Goal: Task Accomplishment & Management: Use online tool/utility

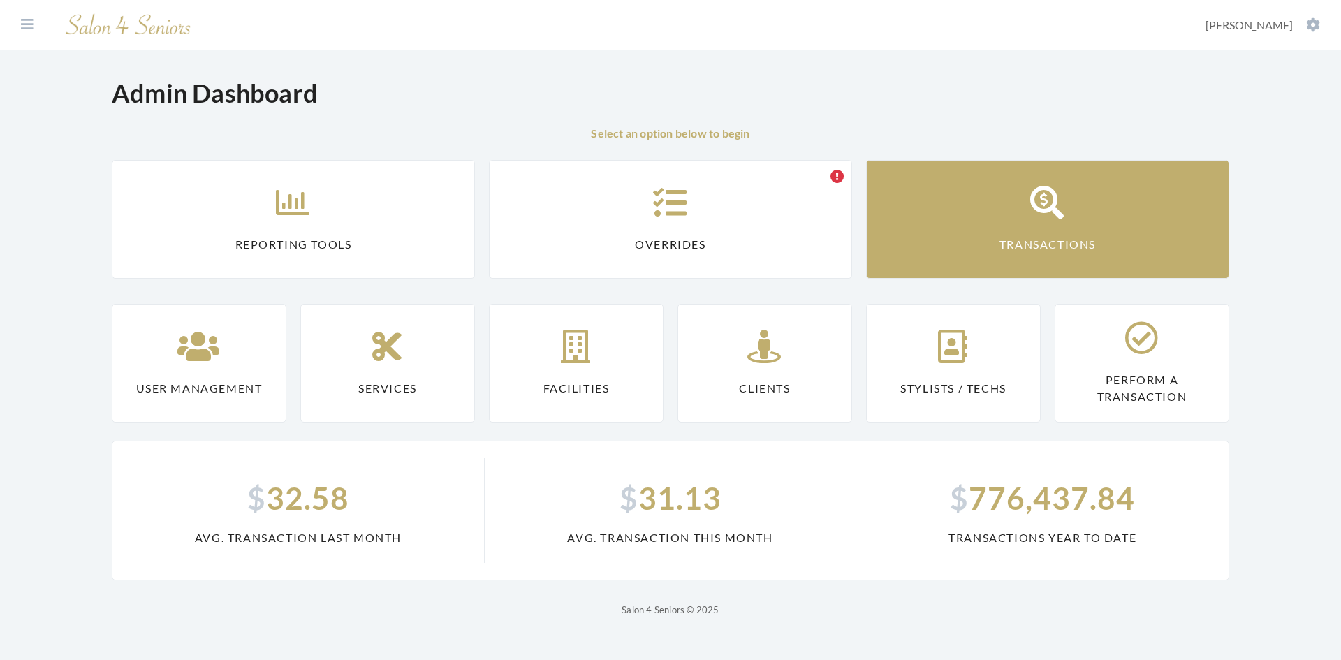
click at [1031, 226] on link "Transactions" at bounding box center [1047, 219] width 363 height 119
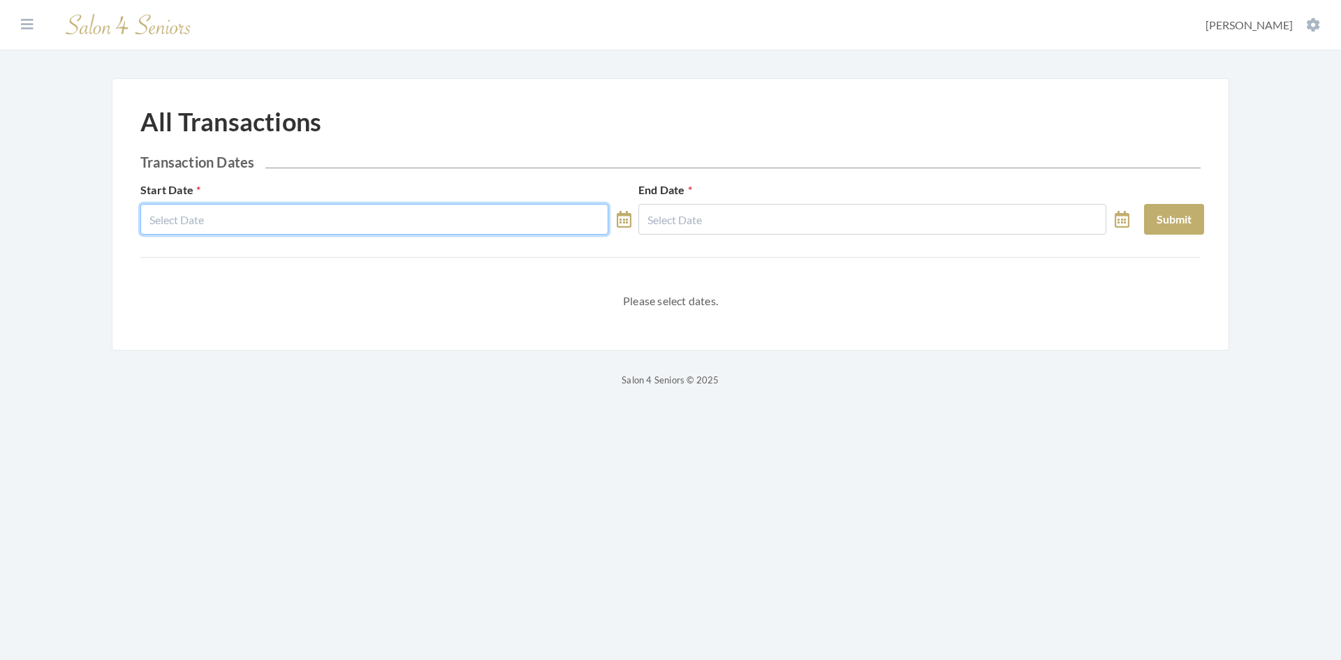
click at [295, 216] on input "text" at bounding box center [374, 219] width 468 height 31
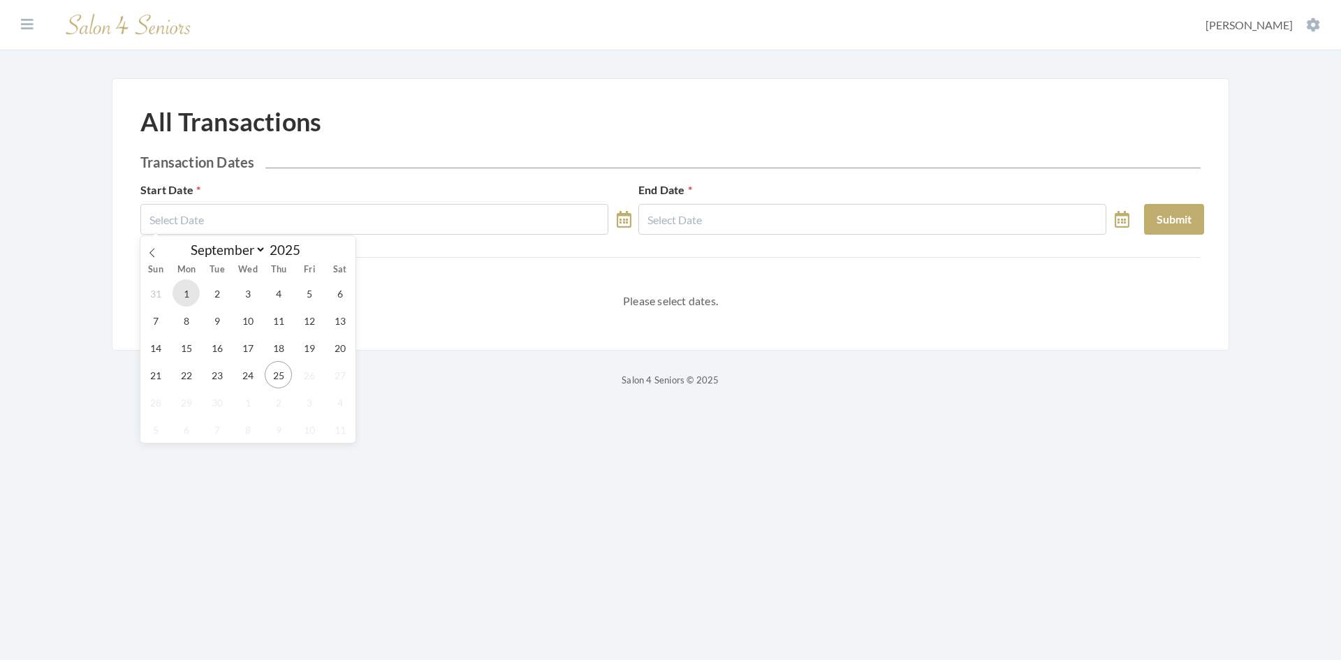
click at [198, 293] on span "1" at bounding box center [185, 292] width 27 height 27
type input "09/01/2025"
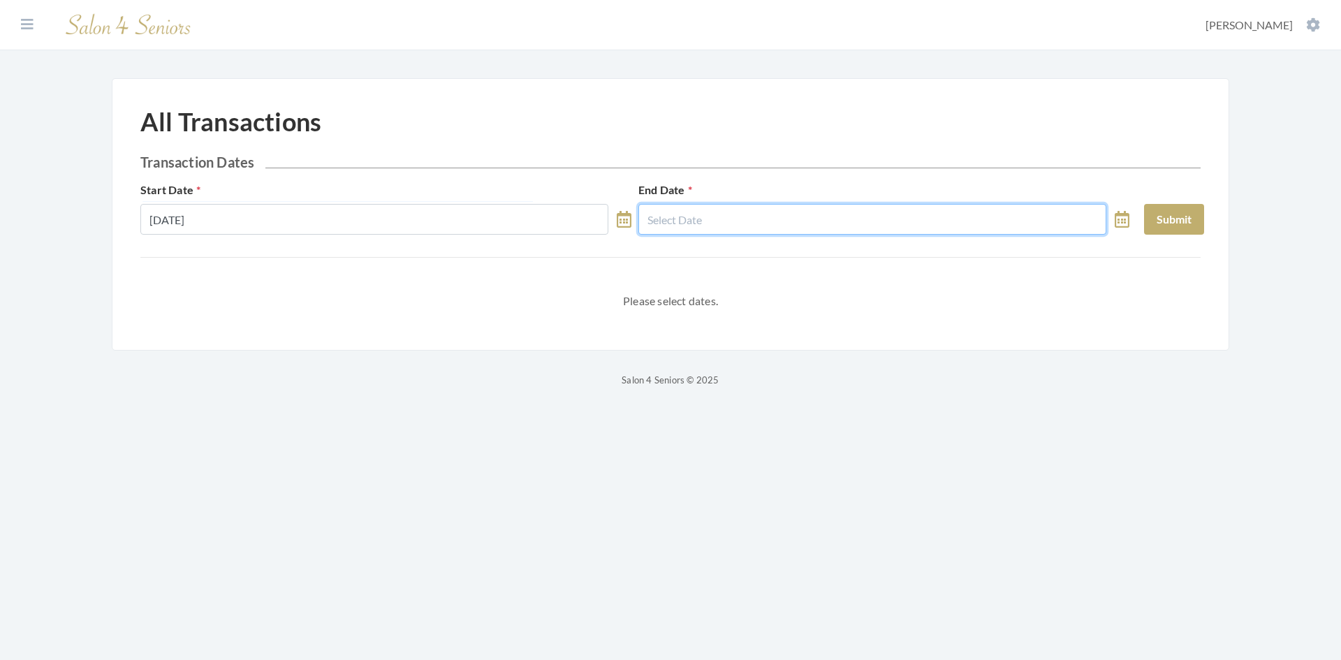
click at [692, 219] on input "text" at bounding box center [872, 219] width 468 height 31
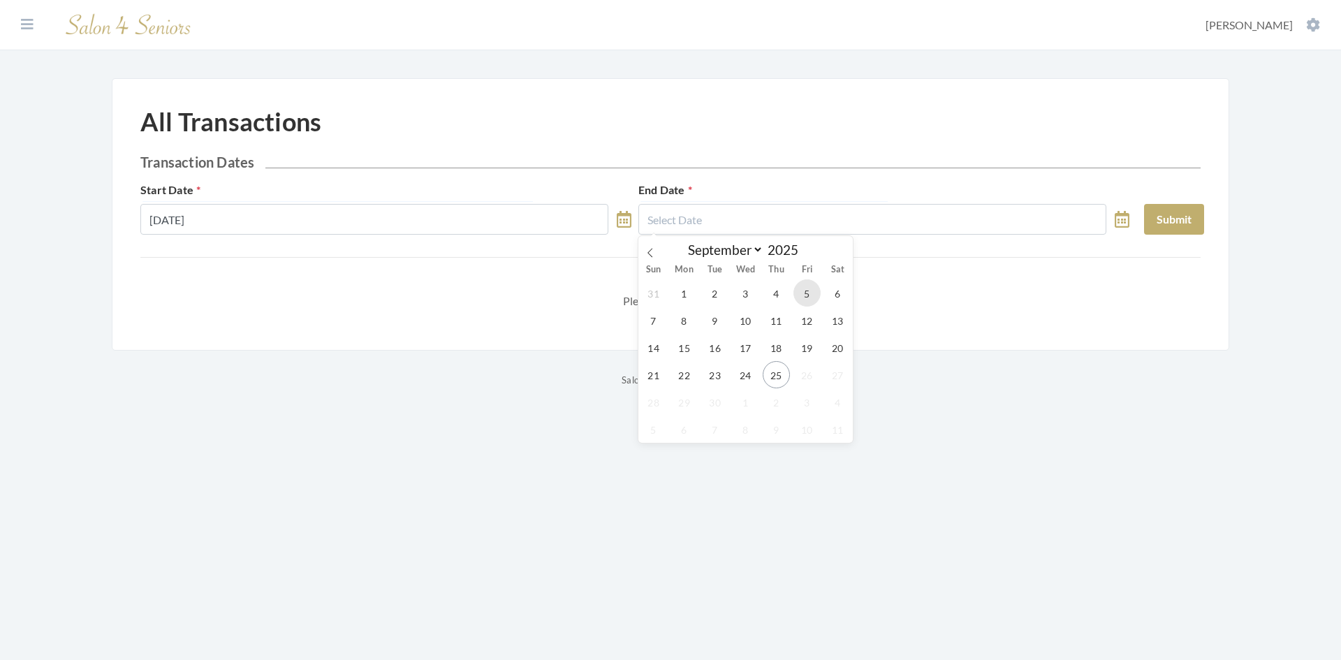
click at [805, 295] on span "5" at bounding box center [806, 292] width 27 height 27
type input "09/05/2025"
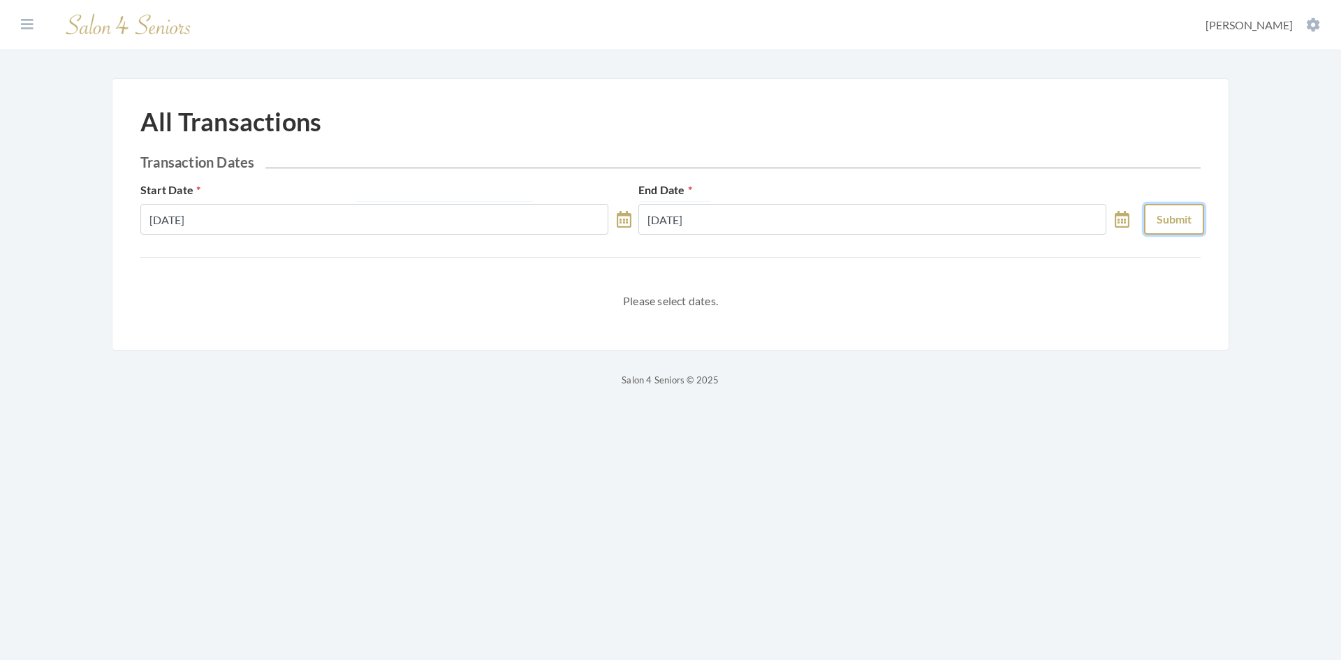
click at [1158, 221] on button "Submit" at bounding box center [1174, 219] width 60 height 31
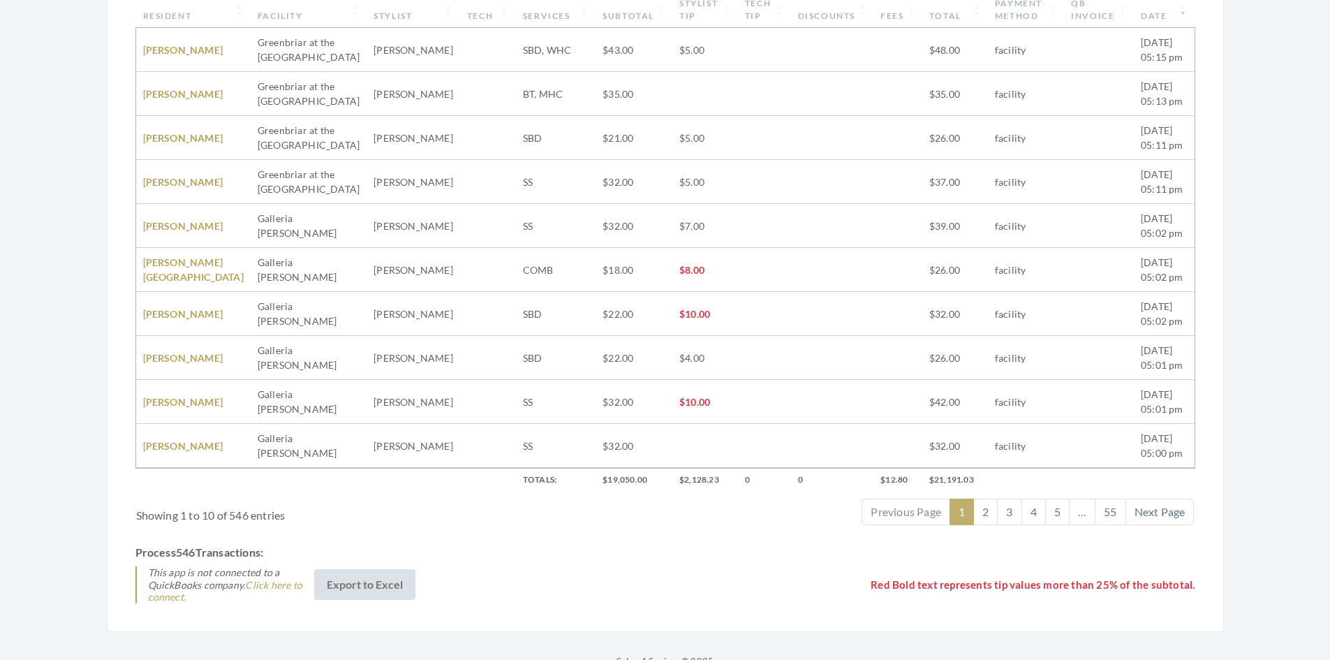
scroll to position [419, 0]
click at [275, 582] on link "Click here to connect." at bounding box center [225, 589] width 154 height 24
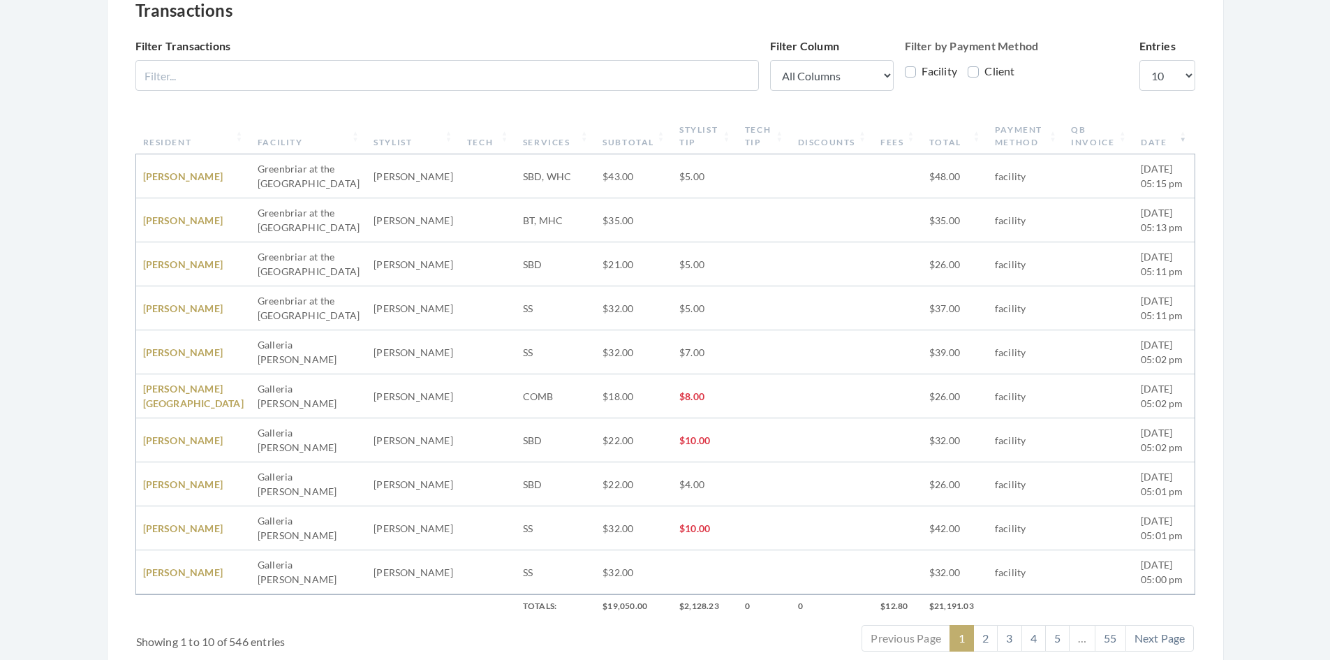
scroll to position [349, 0]
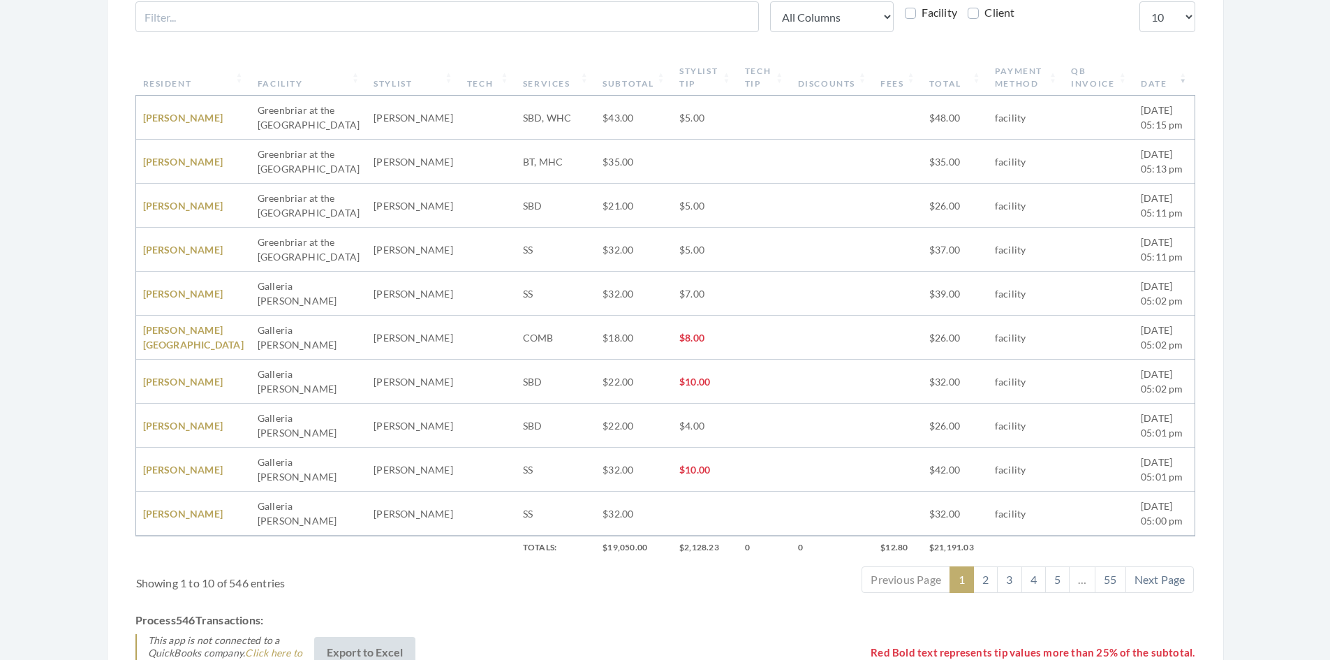
click at [654, 571] on ul "Previous Page 1 2 3 4 5 … 55 Next Page" at bounding box center [885, 579] width 617 height 27
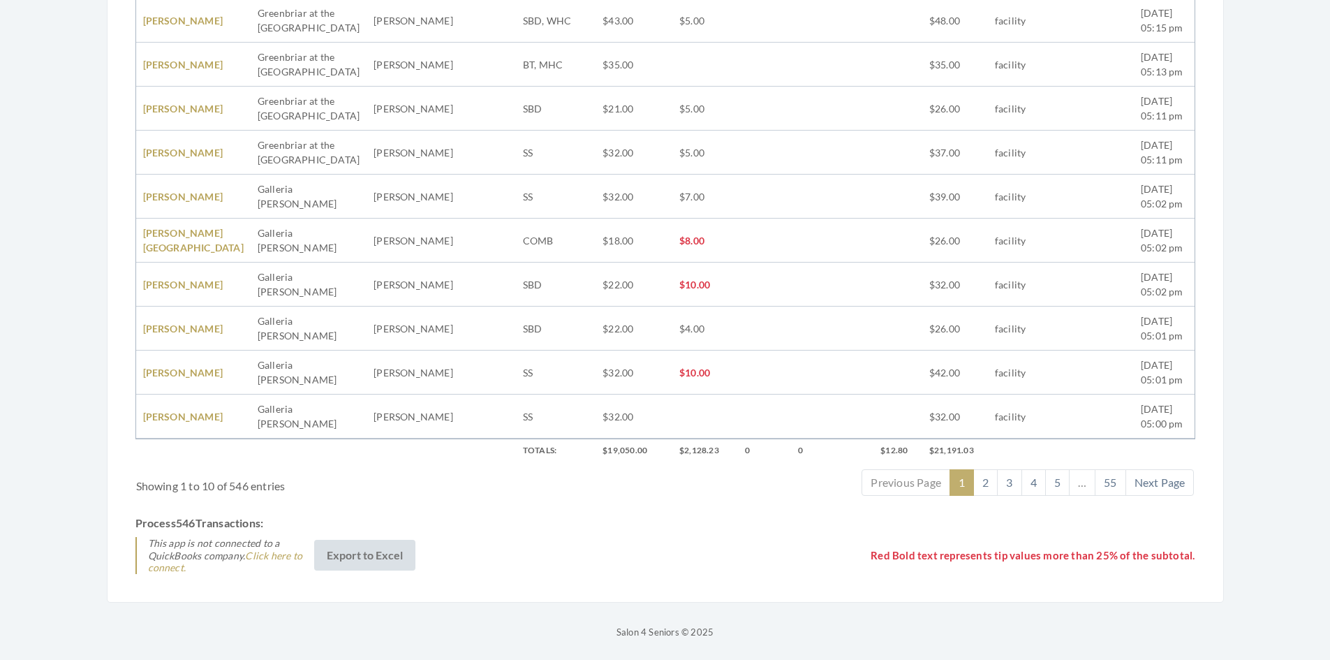
scroll to position [448, 0]
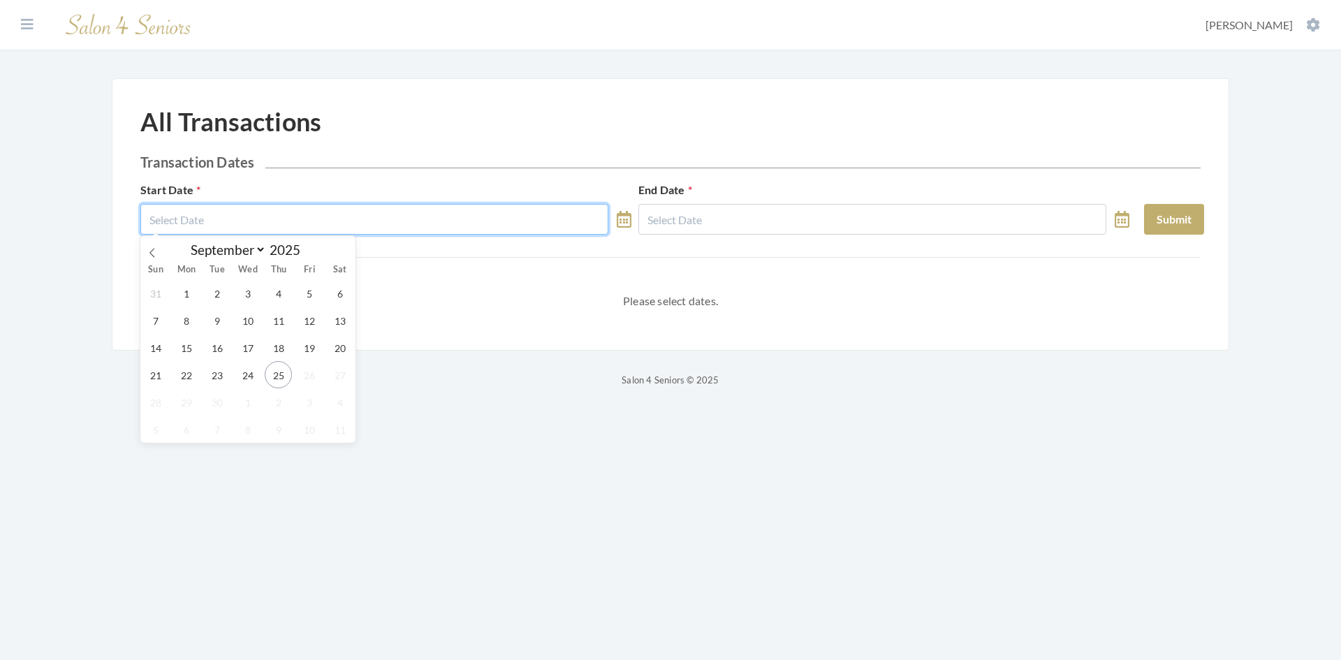
click at [278, 209] on input "text" at bounding box center [374, 219] width 468 height 31
click at [182, 293] on span "1" at bounding box center [185, 292] width 27 height 27
type input "09/01/2025"
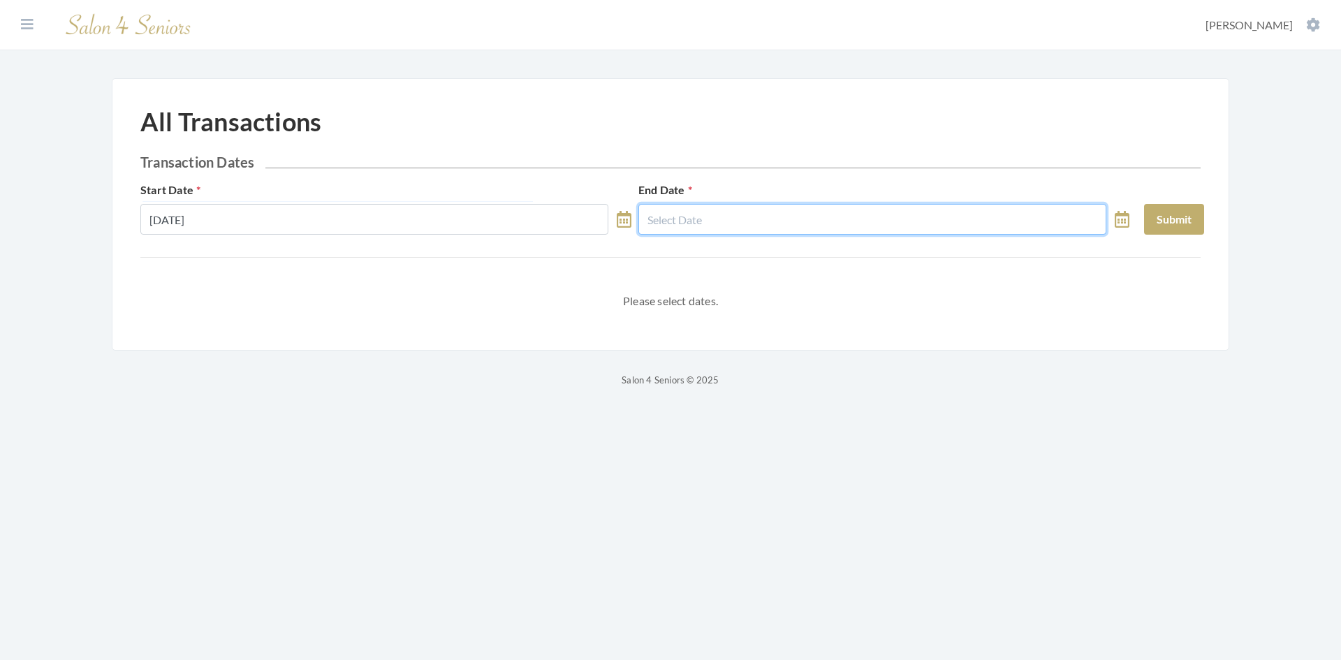
click at [747, 208] on input "text" at bounding box center [872, 219] width 468 height 31
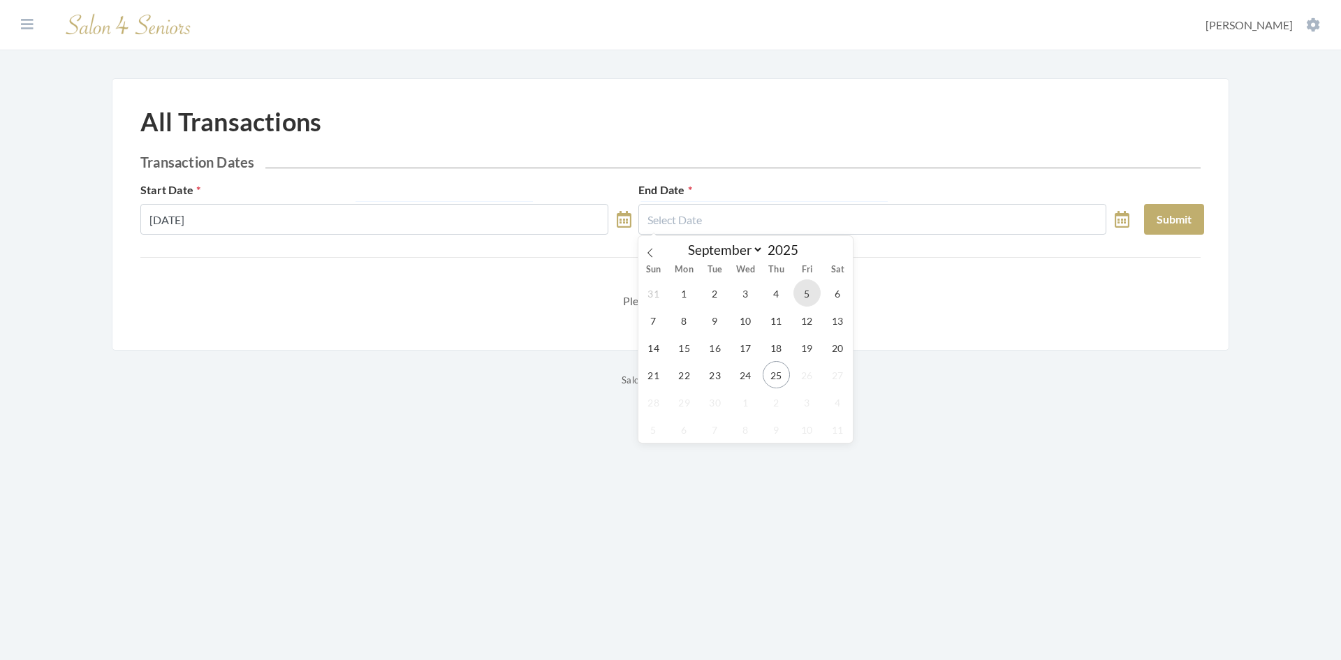
click at [809, 297] on span "5" at bounding box center [806, 292] width 27 height 27
type input "09/05/2025"
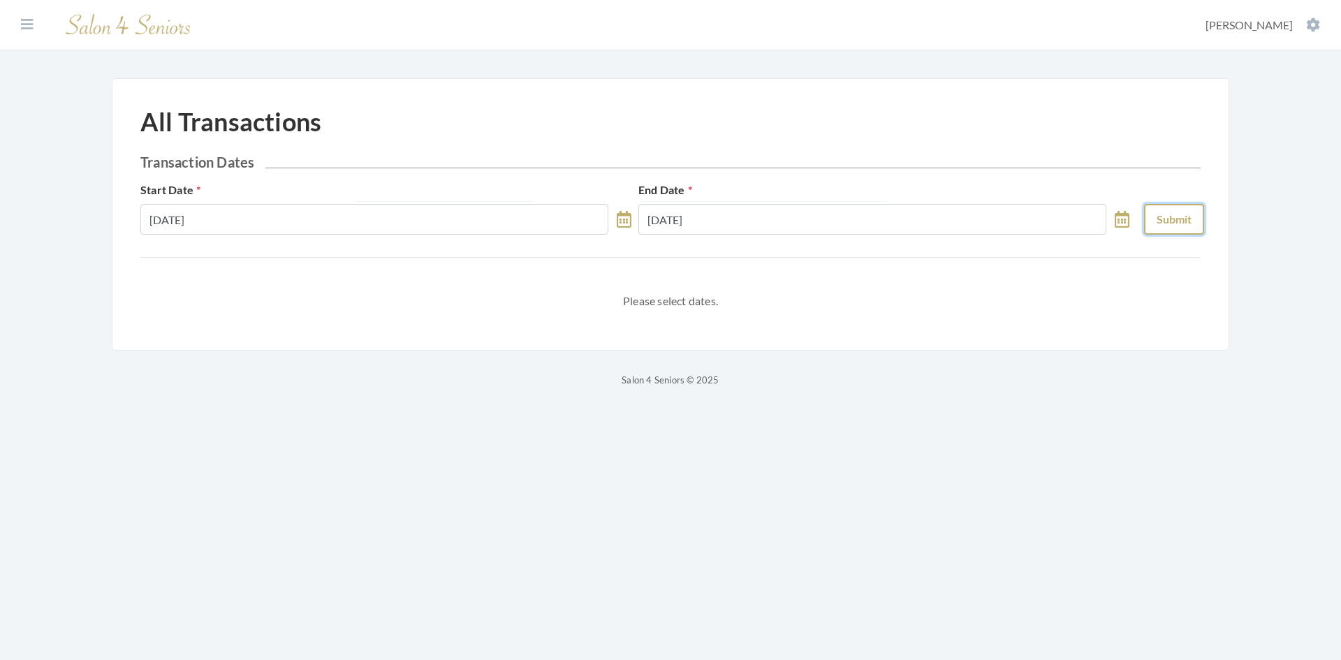
click at [1153, 224] on button "Submit" at bounding box center [1174, 219] width 60 height 31
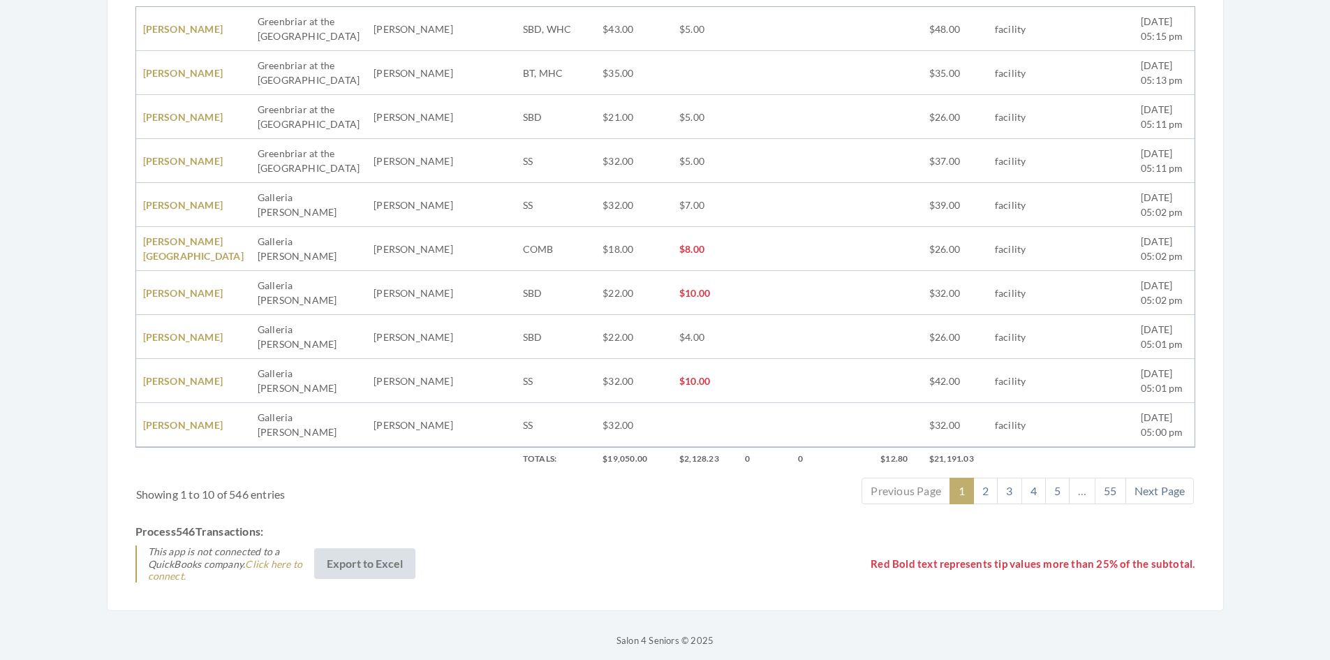
scroll to position [448, 0]
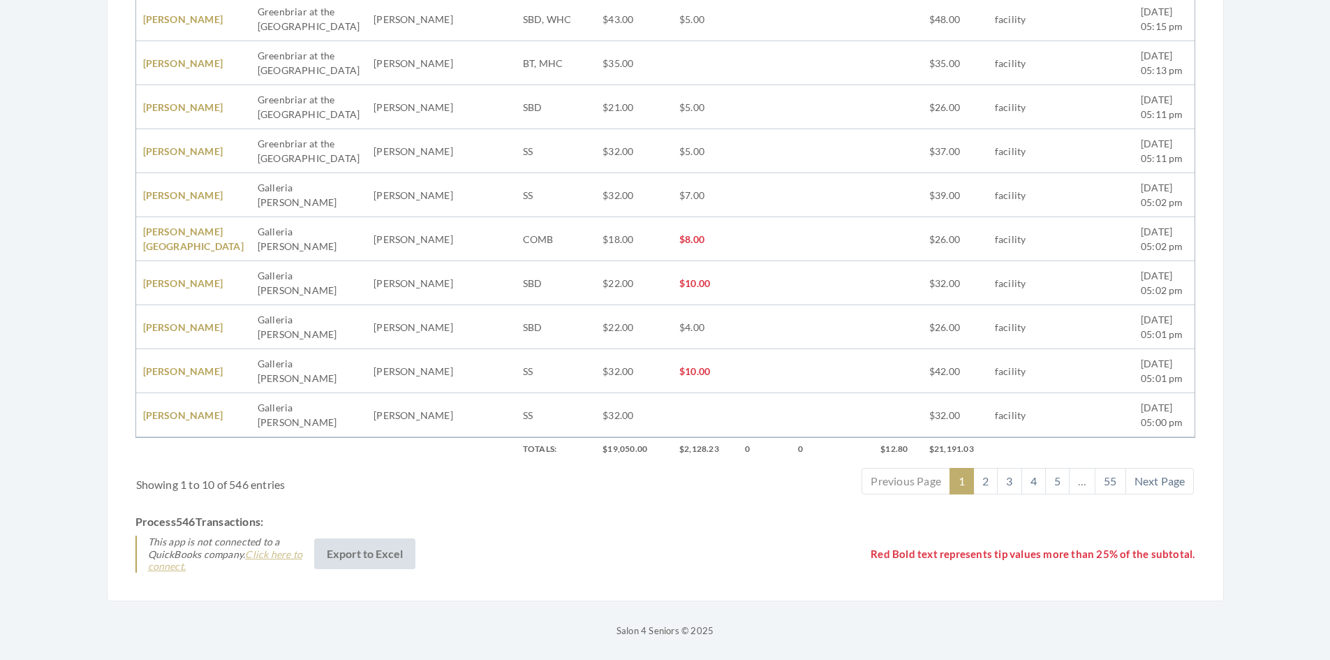
click at [286, 550] on link "Click here to connect." at bounding box center [225, 560] width 154 height 24
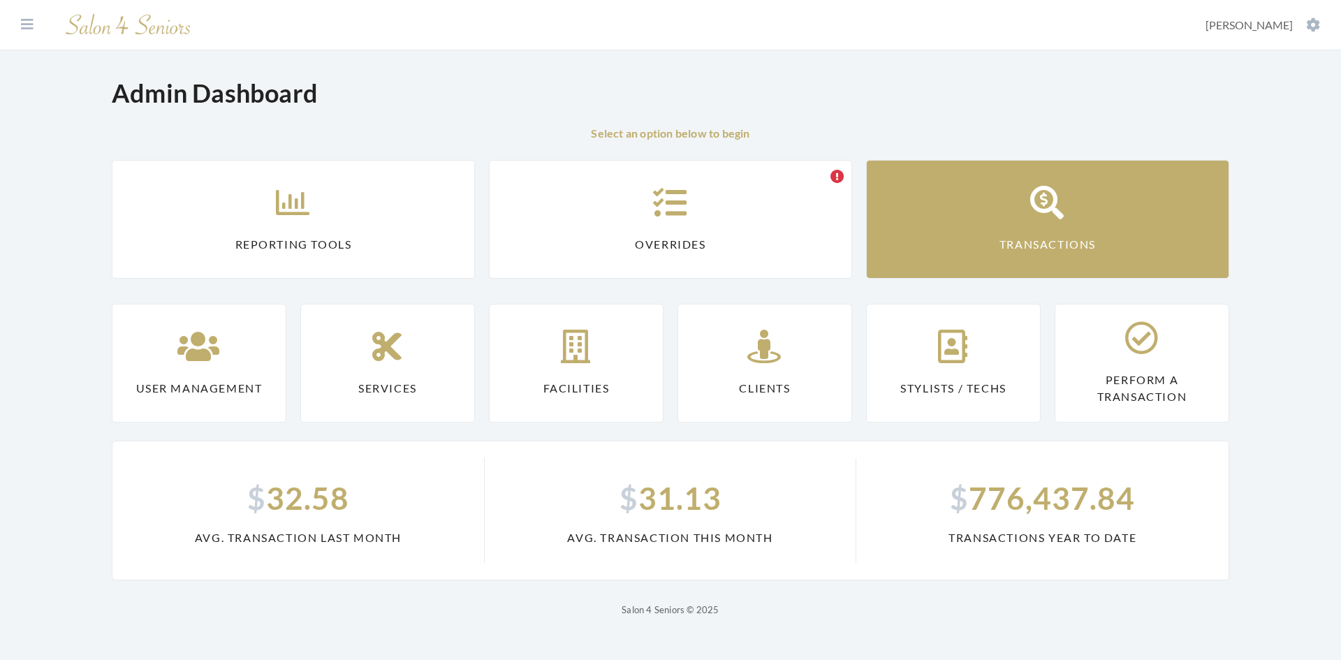
click at [980, 251] on link "Transactions" at bounding box center [1047, 219] width 363 height 119
click at [1013, 230] on link "Transactions" at bounding box center [1047, 219] width 363 height 119
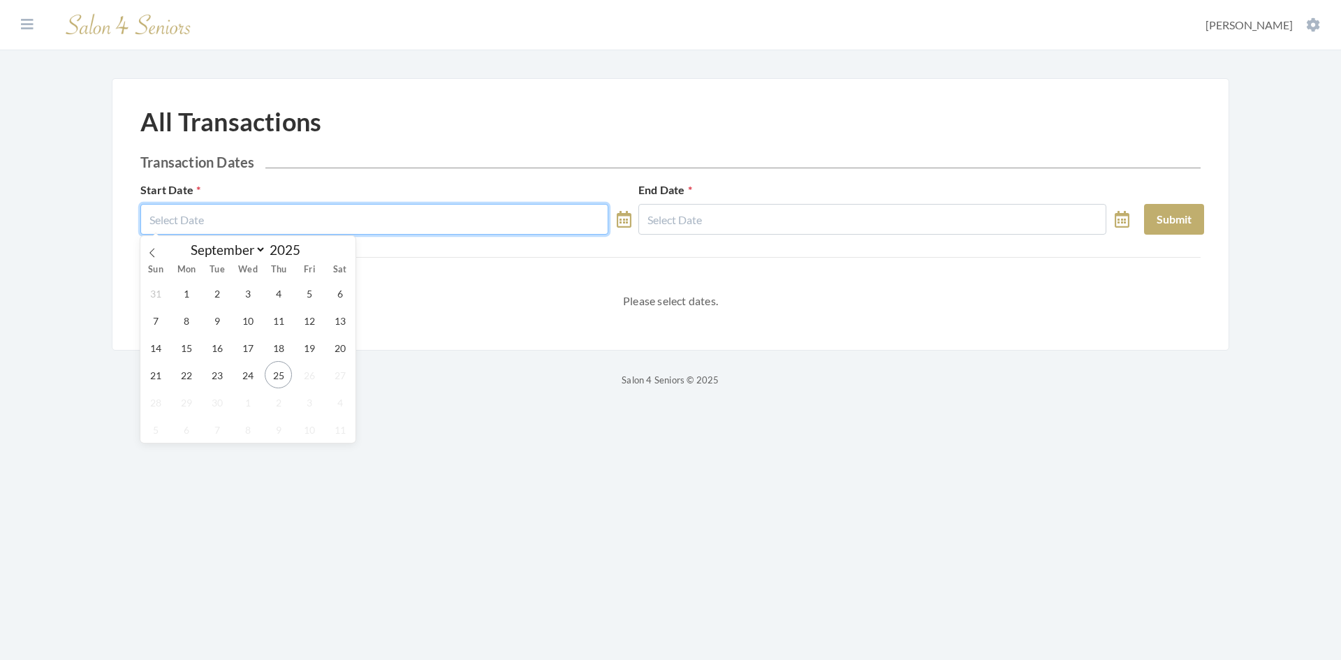
click at [429, 215] on input "text" at bounding box center [374, 219] width 468 height 31
click at [167, 299] on span "31" at bounding box center [155, 292] width 27 height 27
type input "08/31/2025"
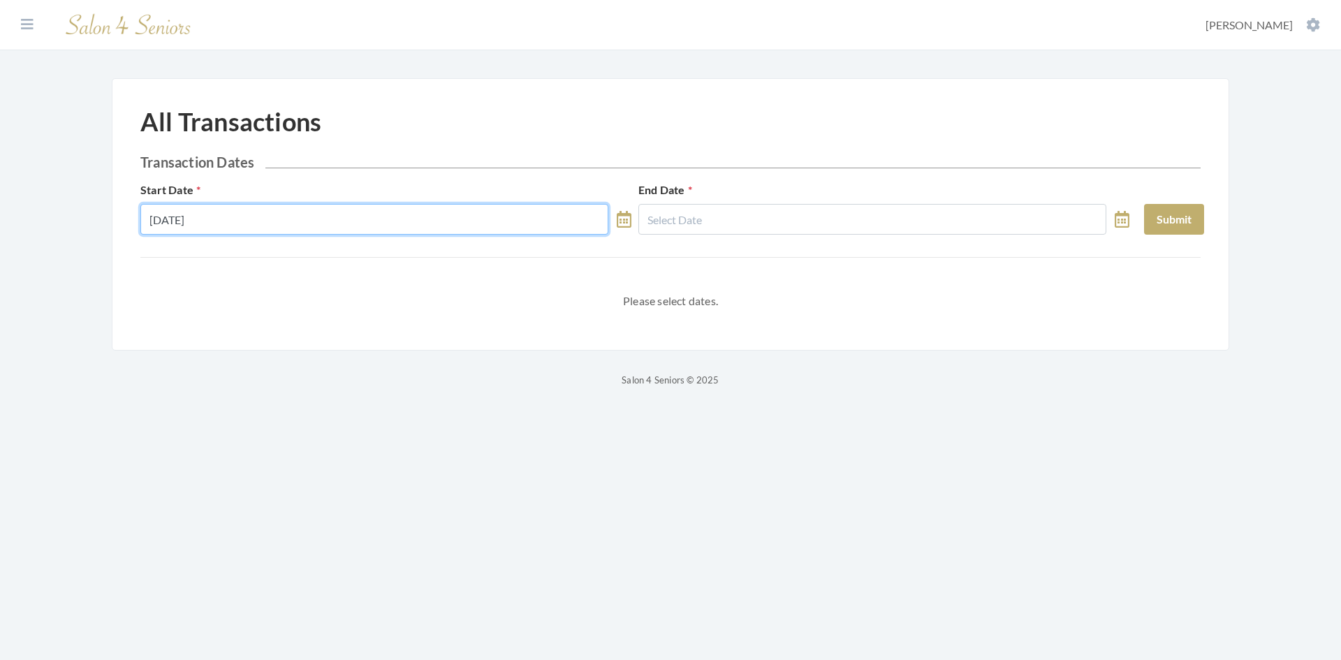
click at [221, 226] on input "08/31/2025" at bounding box center [374, 219] width 468 height 31
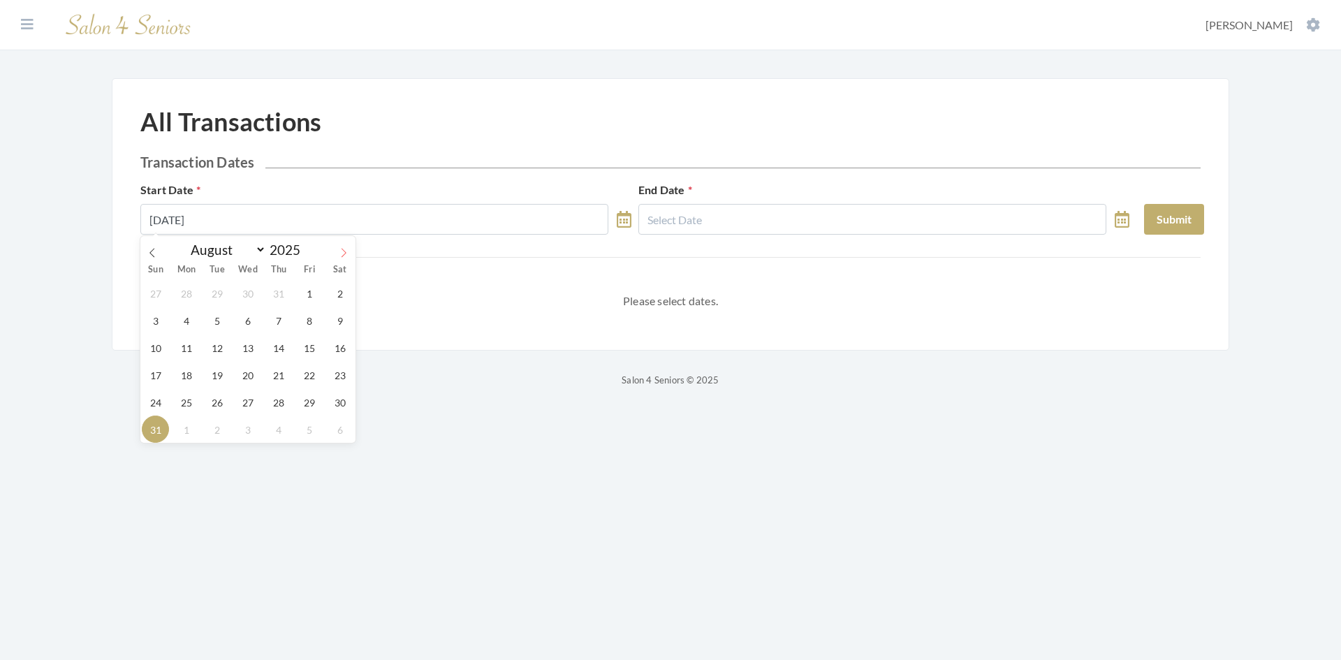
click at [344, 249] on icon at bounding box center [344, 253] width 10 height 10
select select "8"
drag, startPoint x: 172, startPoint y: 294, endPoint x: 184, endPoint y: 294, distance: 11.9
click at [173, 294] on span "1" at bounding box center [185, 292] width 27 height 27
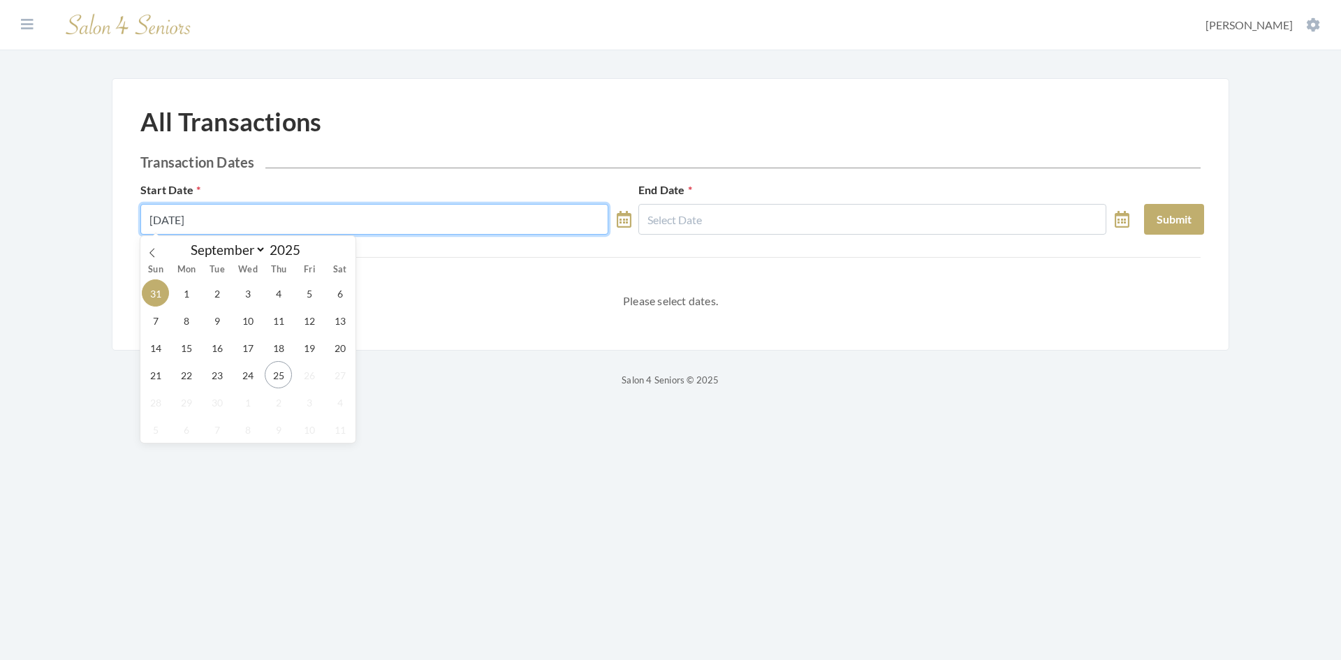
type input "[DATE]"
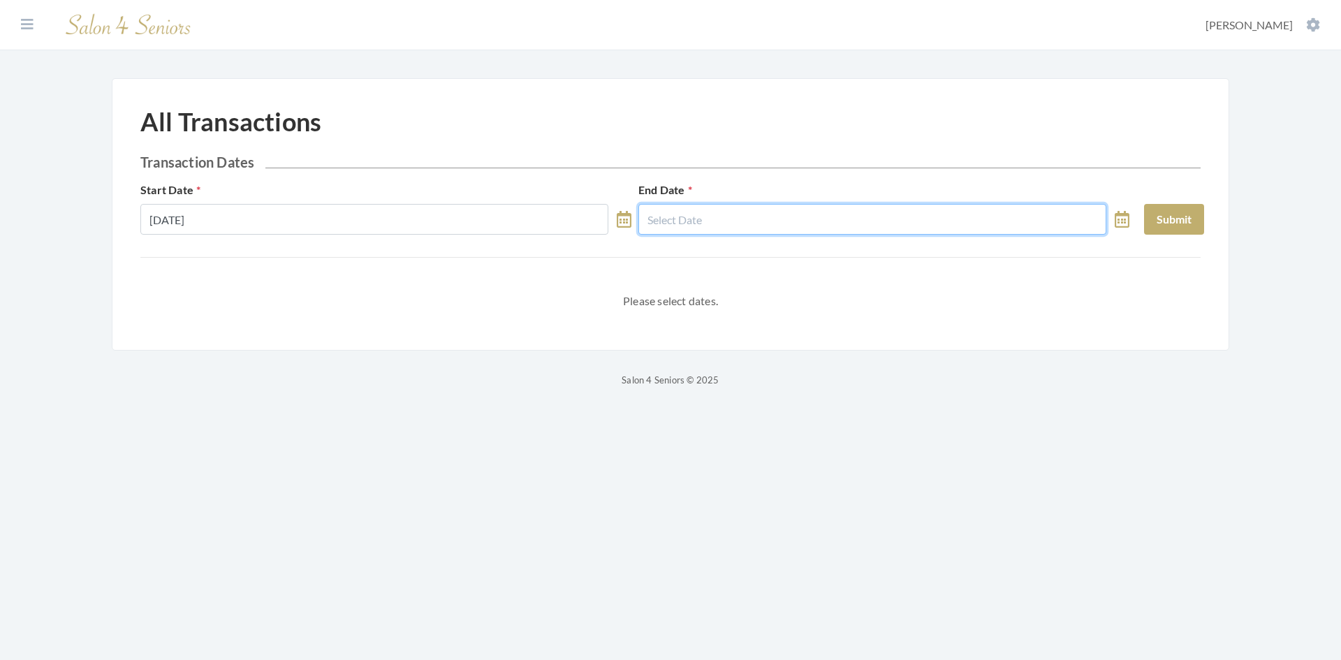
click at [748, 215] on input "text" at bounding box center [872, 219] width 468 height 31
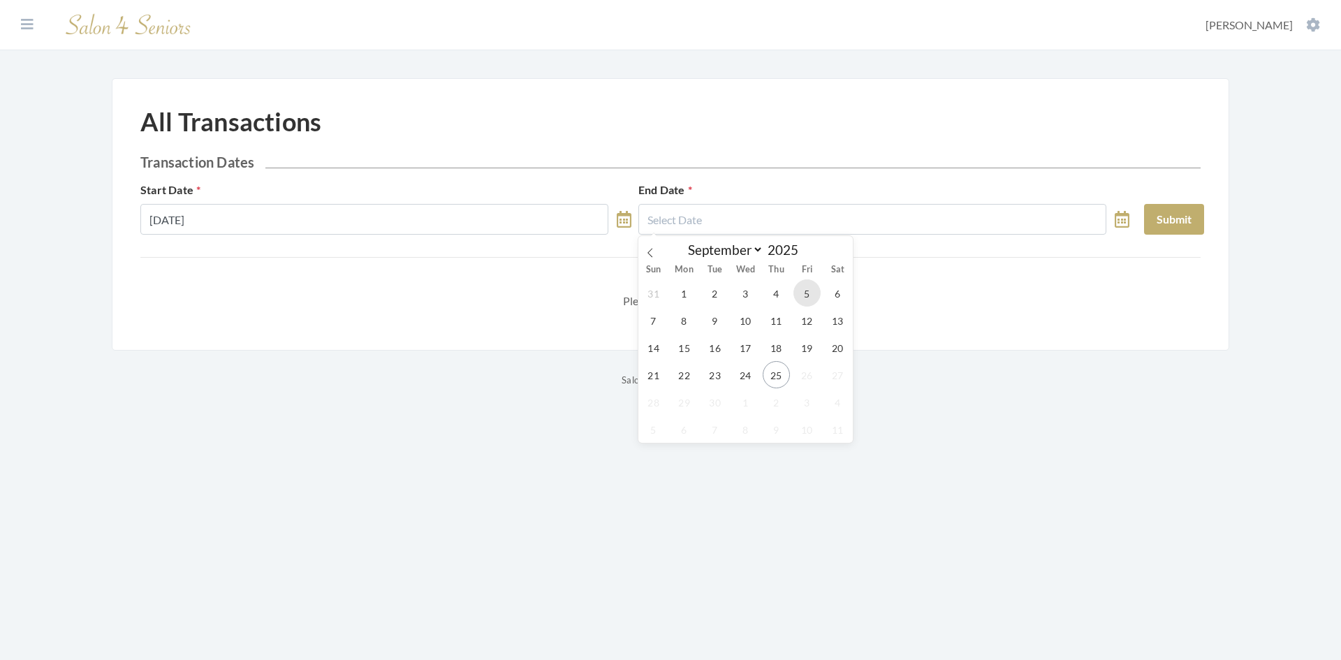
click at [808, 295] on span "5" at bounding box center [806, 292] width 27 height 27
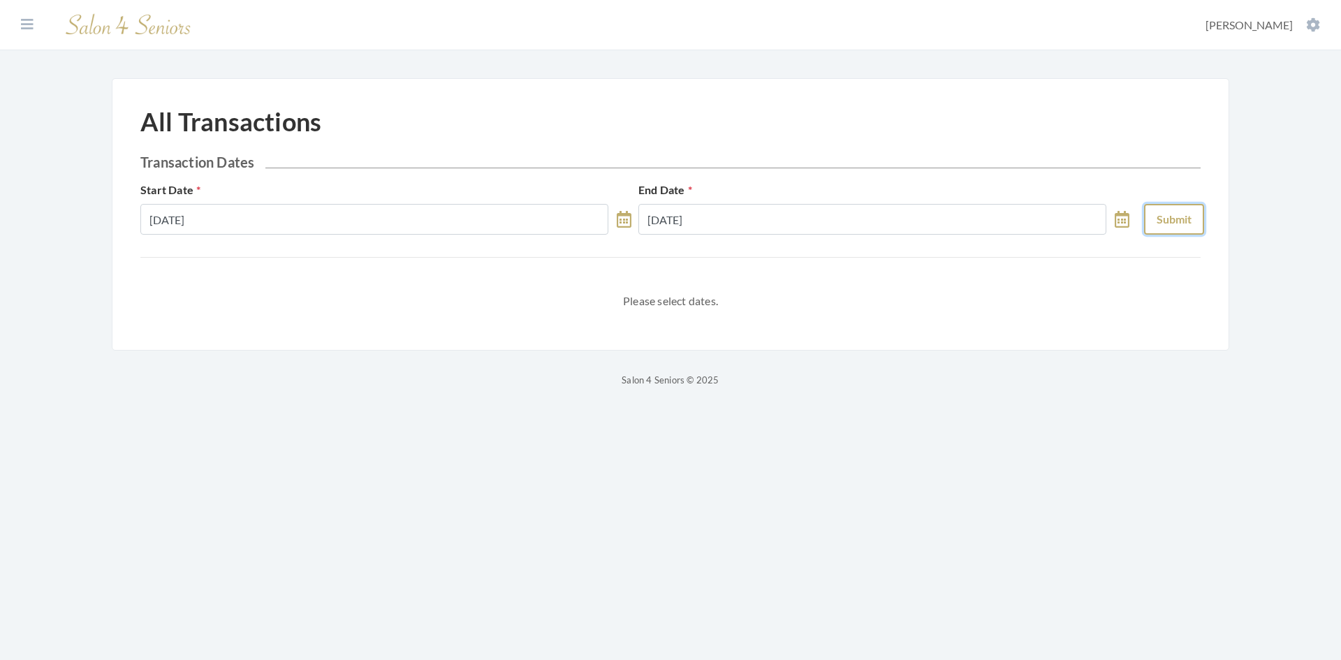
click at [1187, 219] on button "Submit" at bounding box center [1174, 219] width 60 height 31
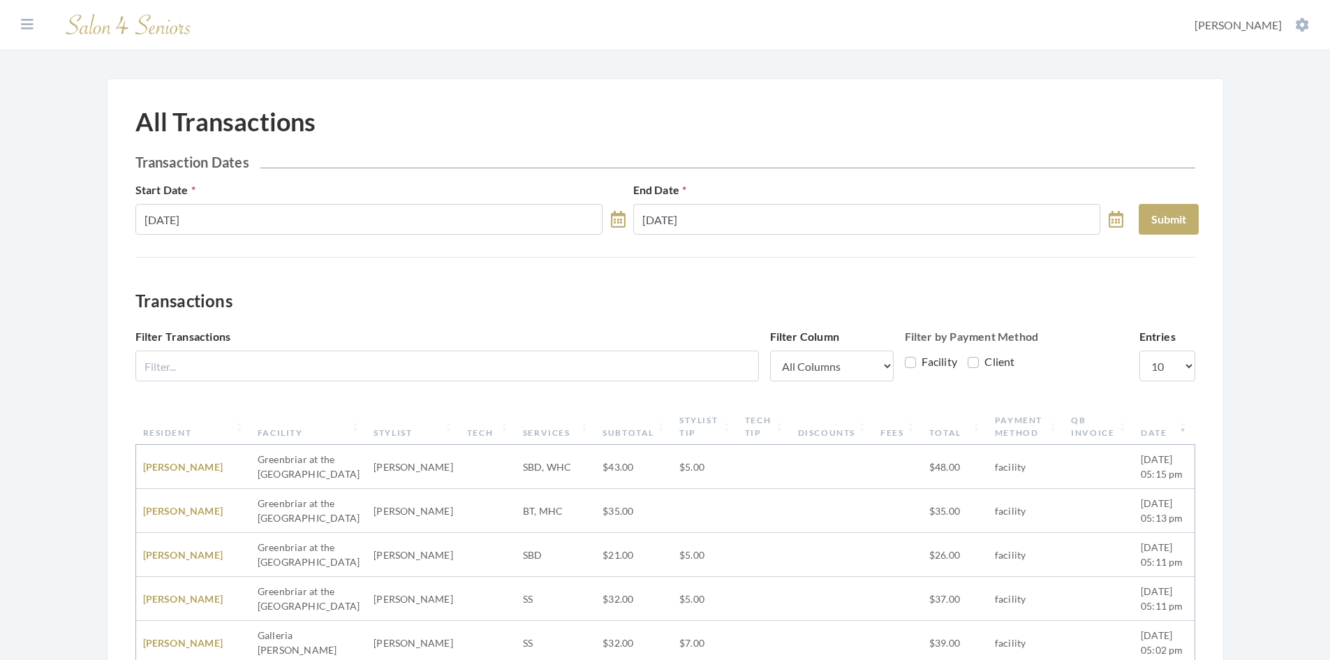
click at [467, 274] on div "All Transactions Transaction Dates Start Date 09/01/2025 End Date 09/05/2025 Su…" at bounding box center [665, 560] width 1060 height 907
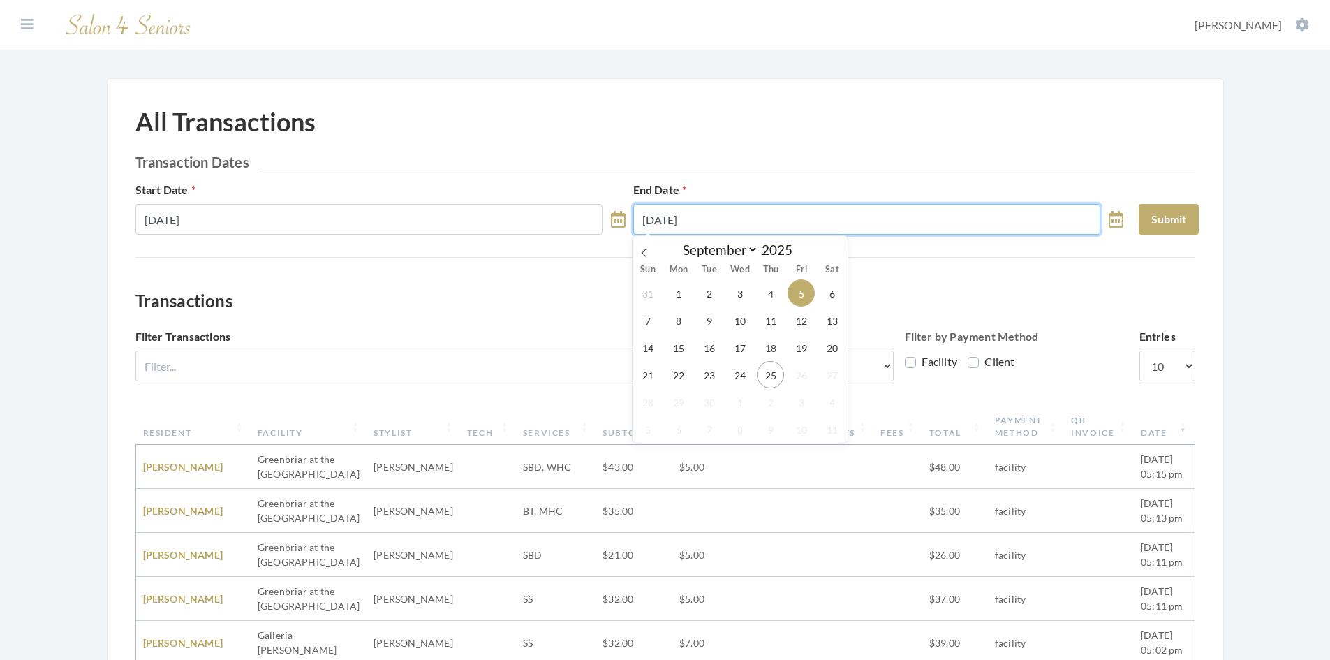
click at [779, 220] on input "09/05/2025" at bounding box center [867, 219] width 468 height 31
click at [774, 378] on span "25" at bounding box center [770, 374] width 27 height 27
type input "[DATE]"
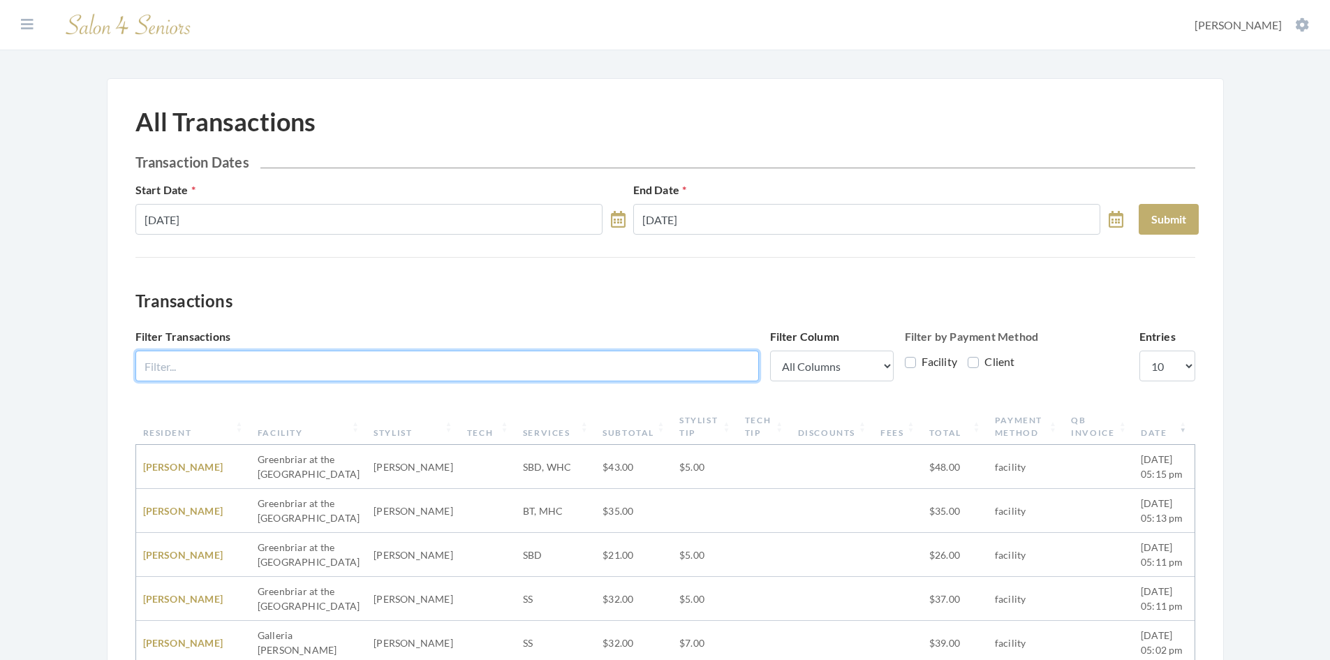
click at [384, 374] on input "Filter Transactions" at bounding box center [447, 366] width 624 height 31
click at [483, 372] on input "Filter Transactions" at bounding box center [447, 366] width 624 height 31
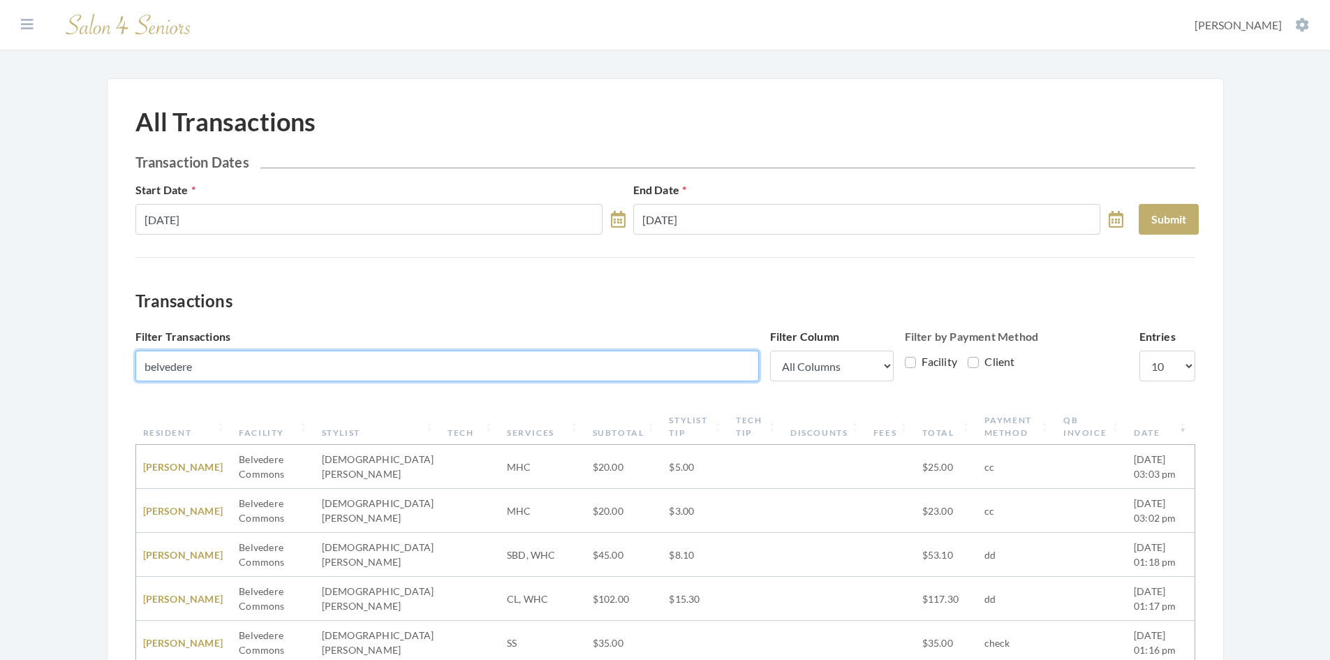
type input "belvedere"
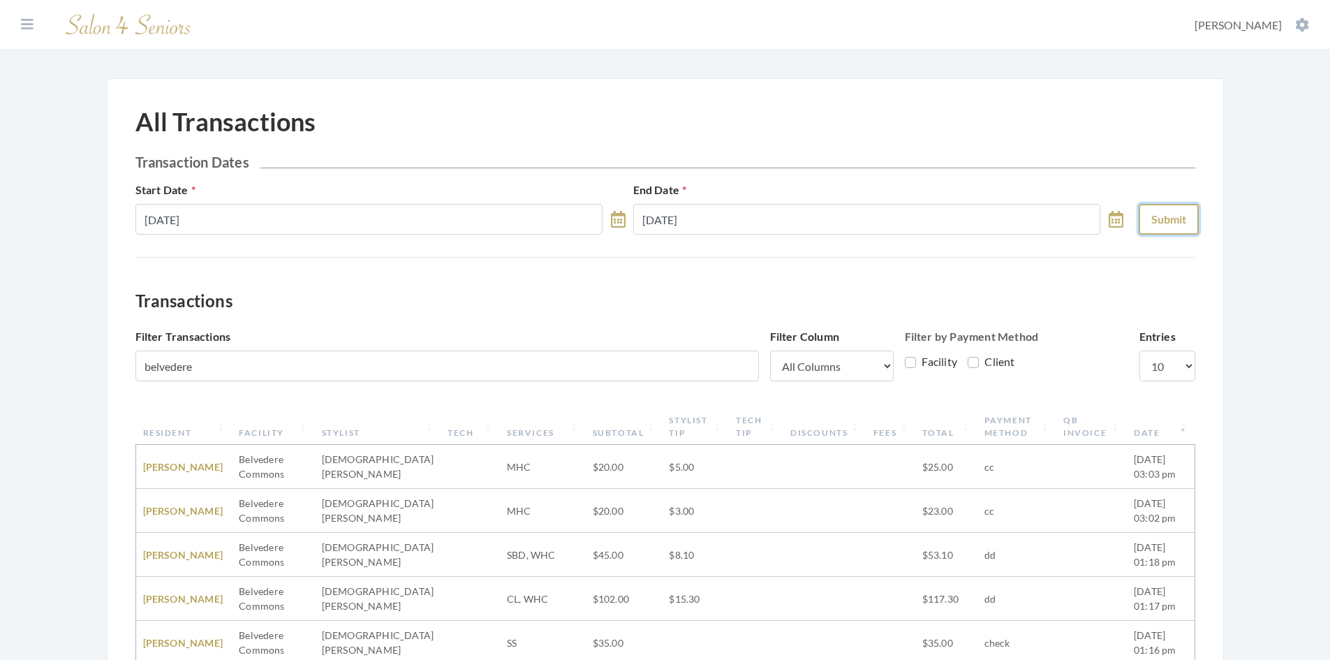
click at [1169, 223] on button "Submit" at bounding box center [1169, 219] width 60 height 31
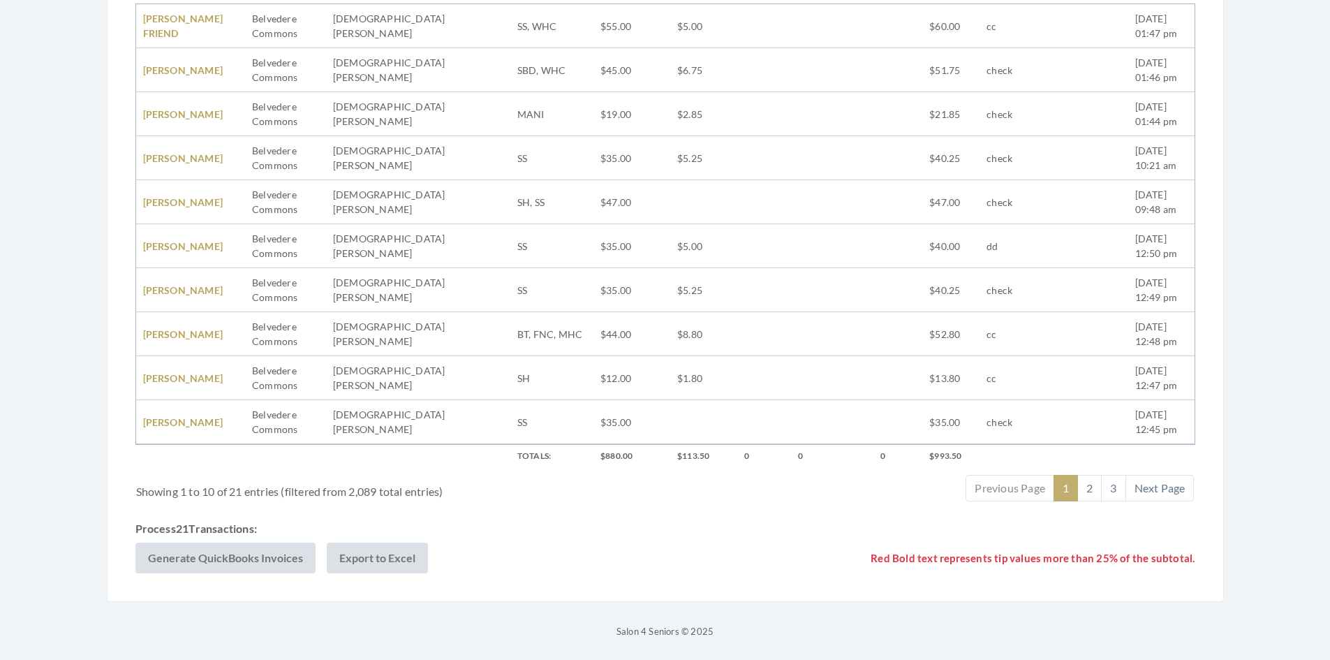
scroll to position [441, 0]
click at [198, 558] on button "Generate QuickBooks Invoices" at bounding box center [225, 557] width 180 height 31
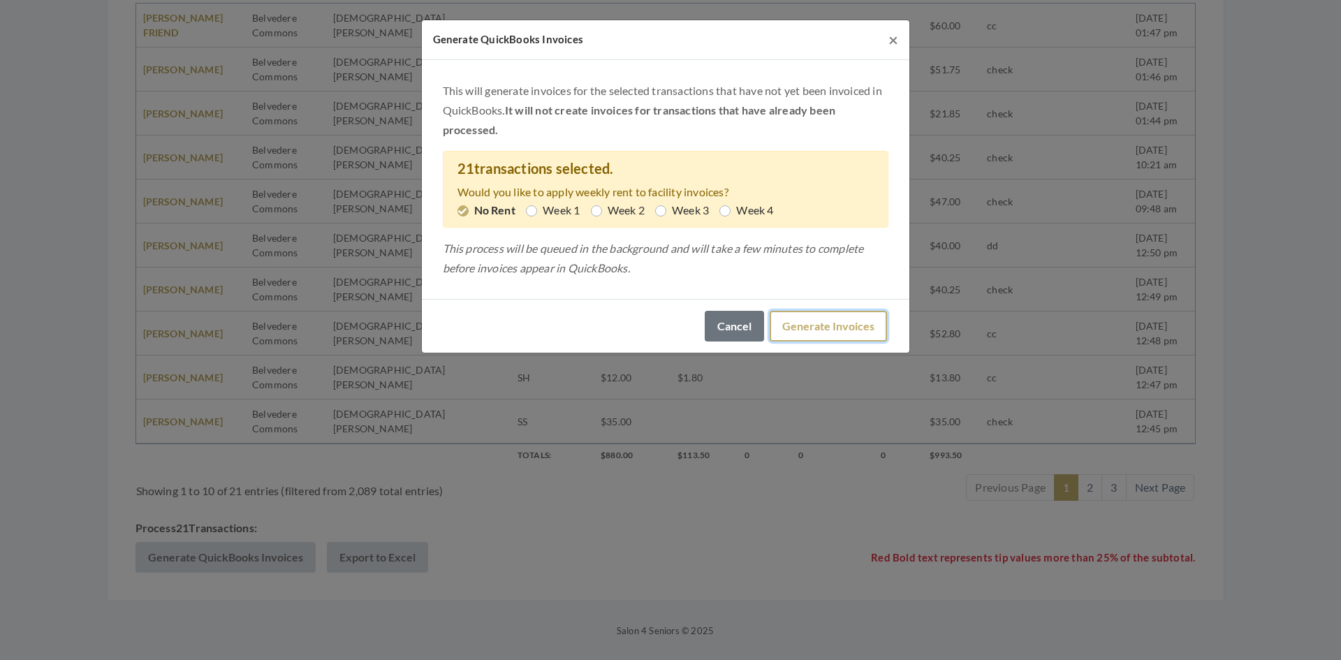
click at [849, 318] on button "Generate Invoices" at bounding box center [828, 326] width 117 height 31
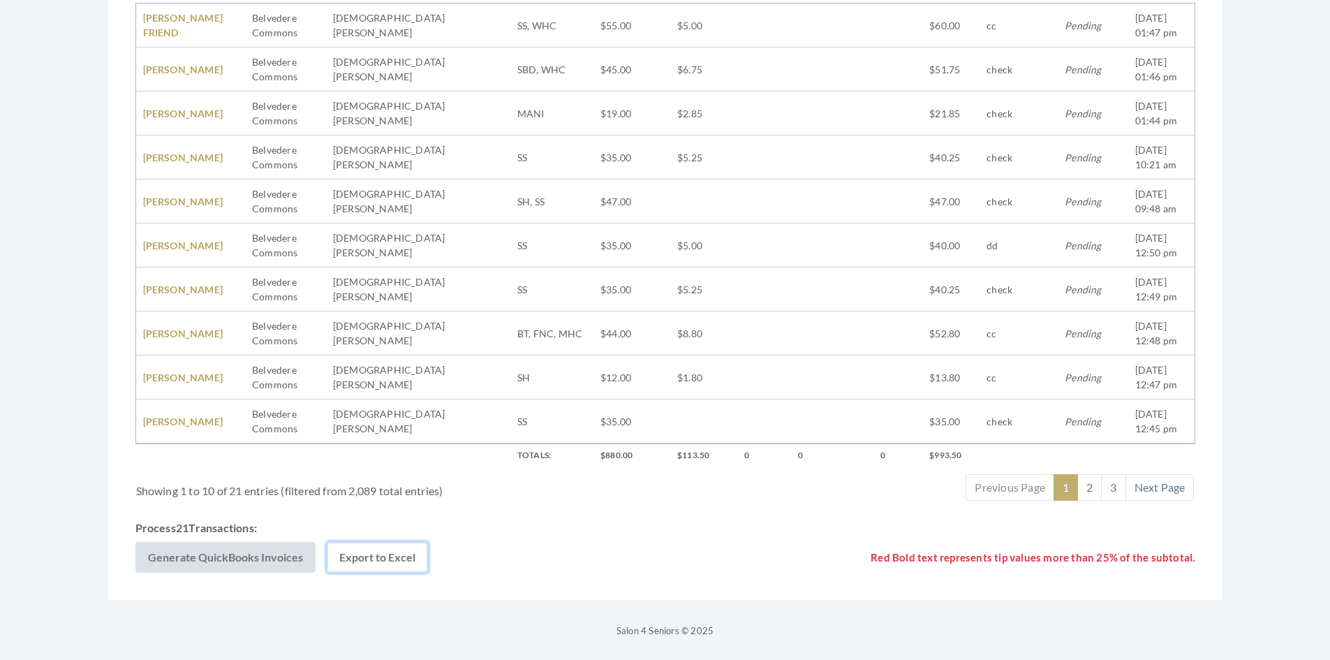
click at [405, 551] on button "Export to Excel" at bounding box center [377, 557] width 101 height 31
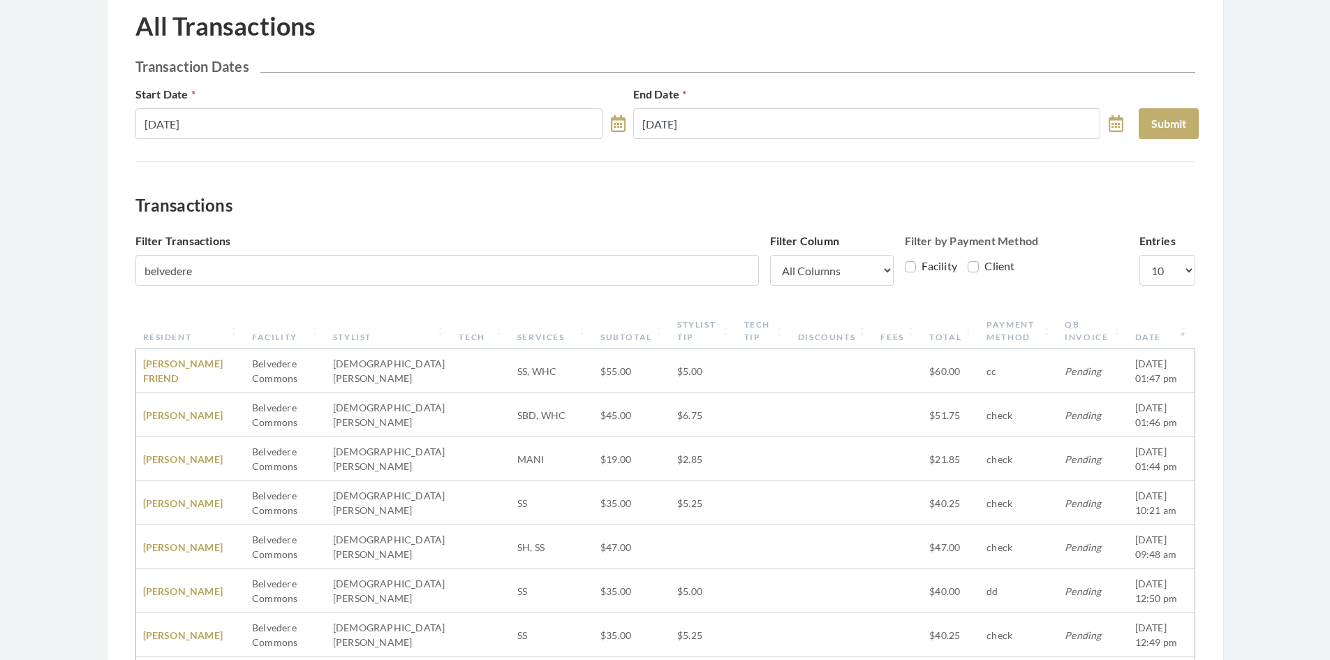
scroll to position [92, 0]
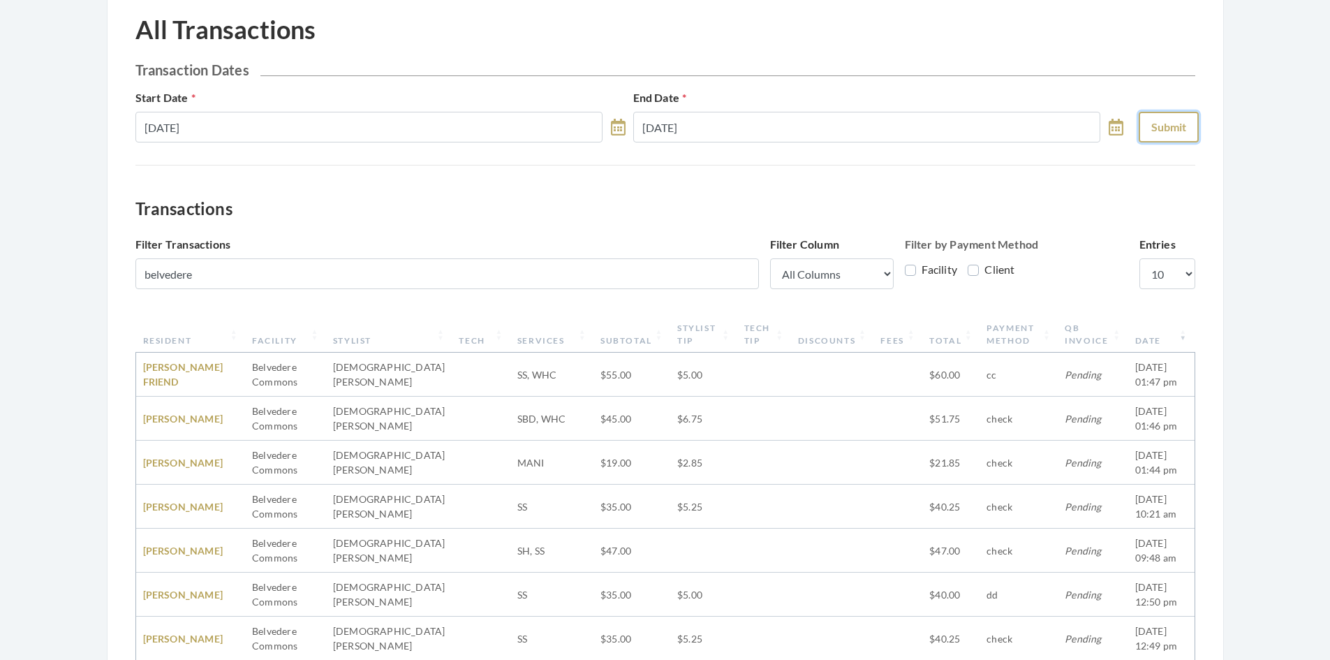
click at [1161, 124] on button "Submit" at bounding box center [1169, 127] width 60 height 31
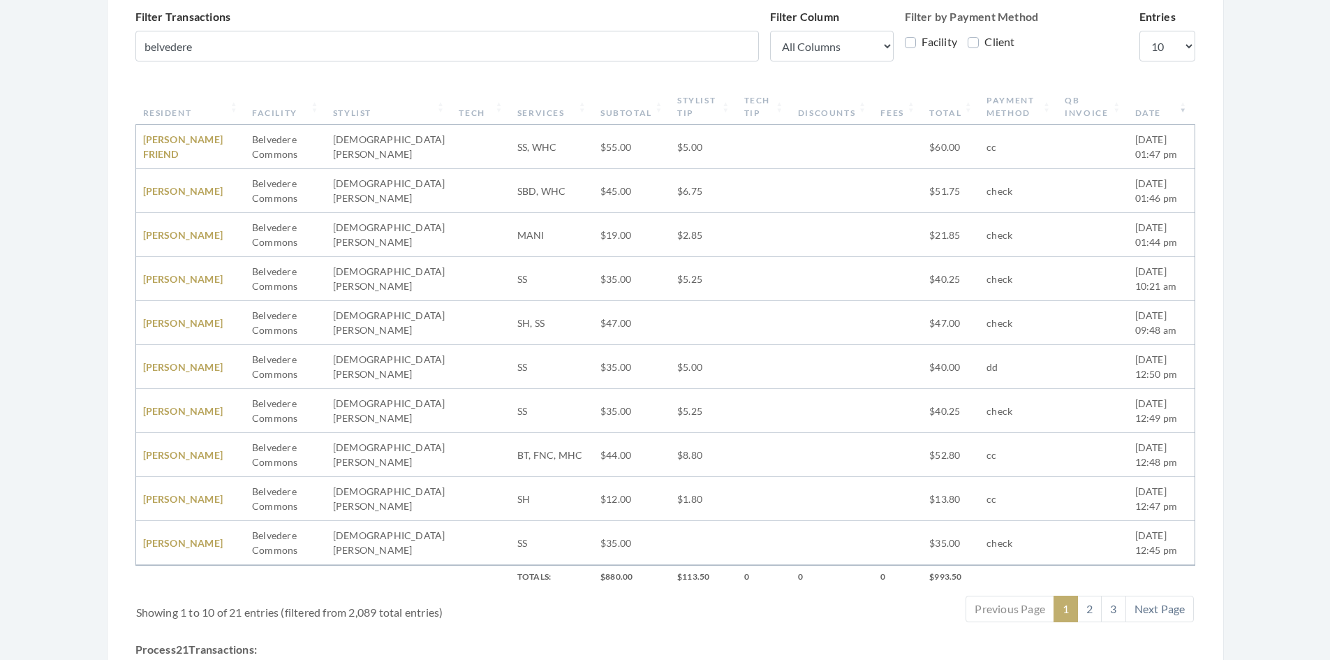
scroll to position [441, 0]
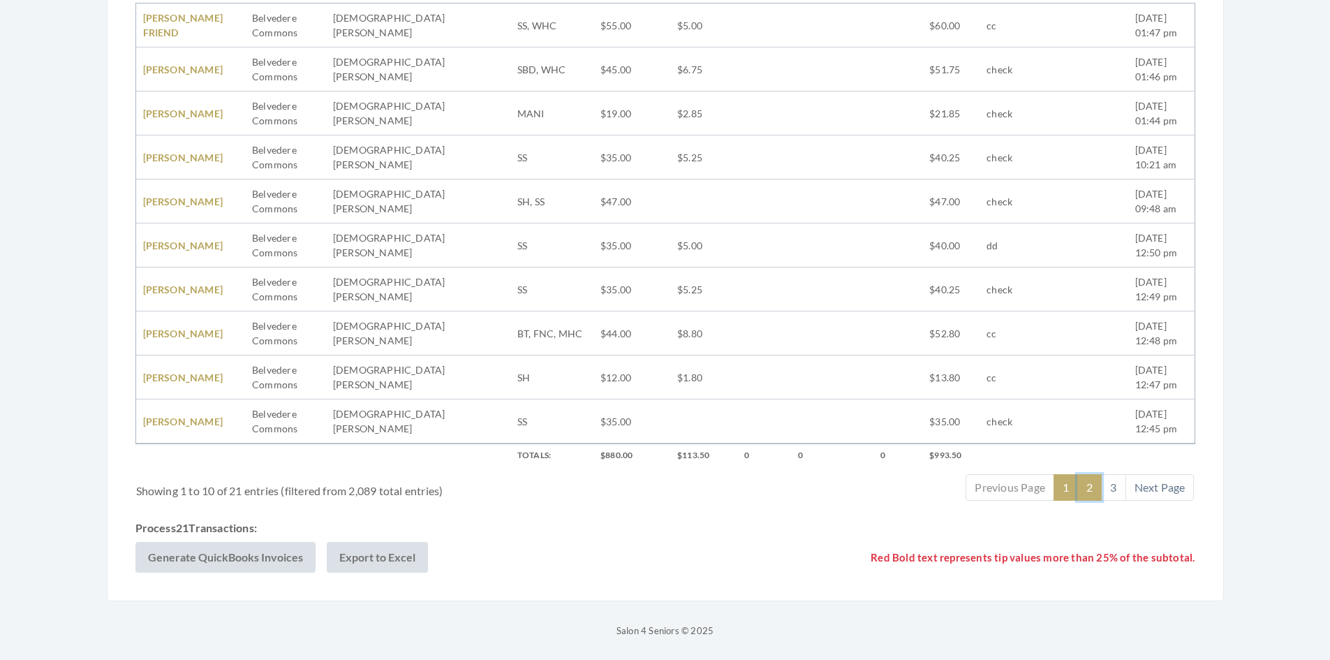
click at [1092, 493] on link "2" at bounding box center [1090, 487] width 24 height 27
click at [1110, 486] on link "3" at bounding box center [1113, 487] width 24 height 27
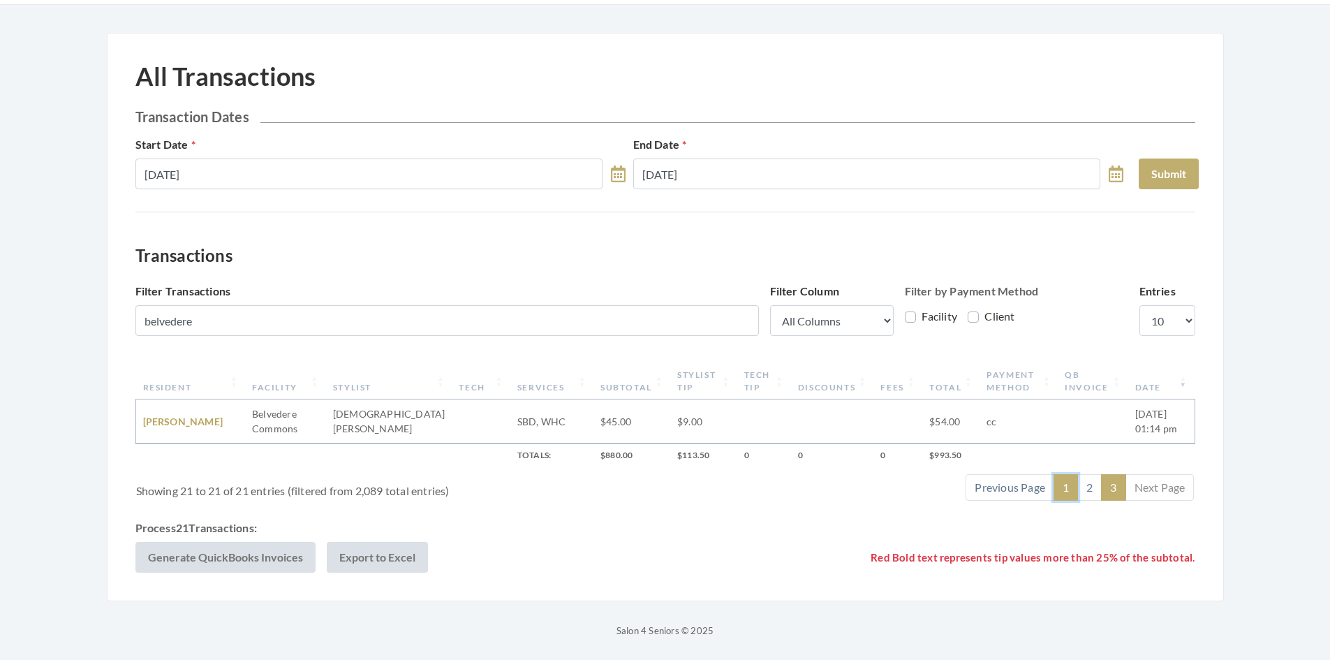
click at [1068, 486] on link "1" at bounding box center [1066, 487] width 24 height 27
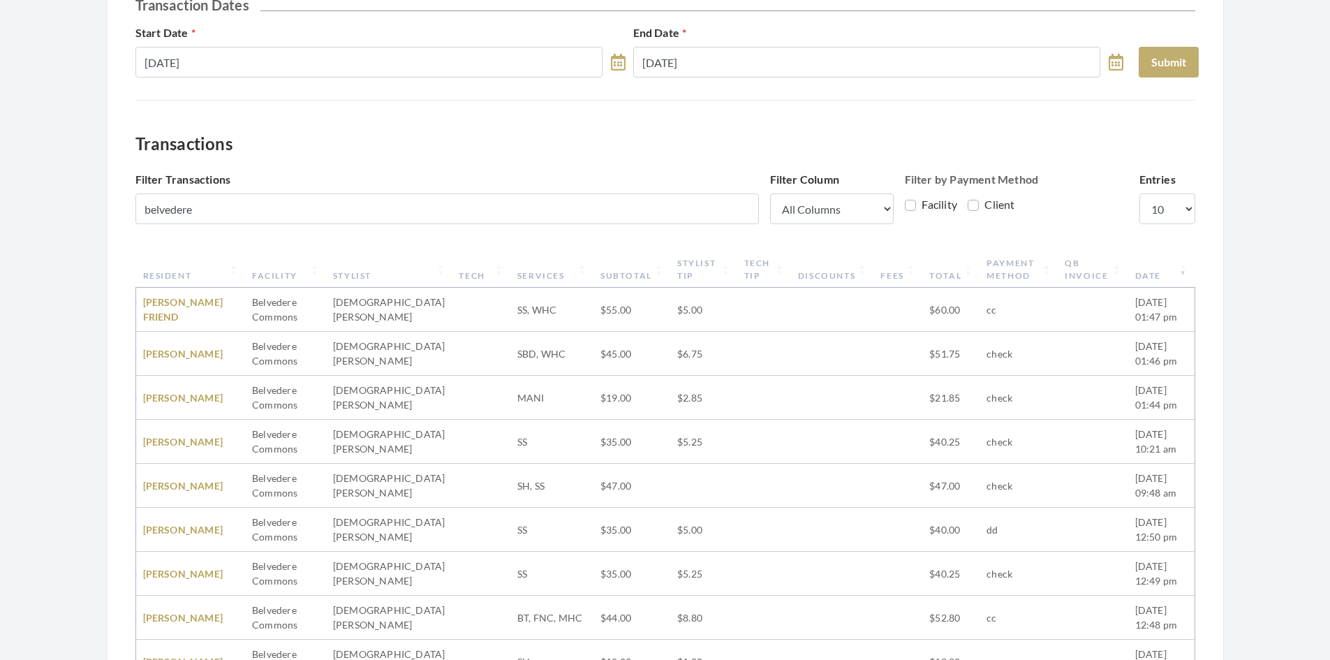
scroll to position [92, 0]
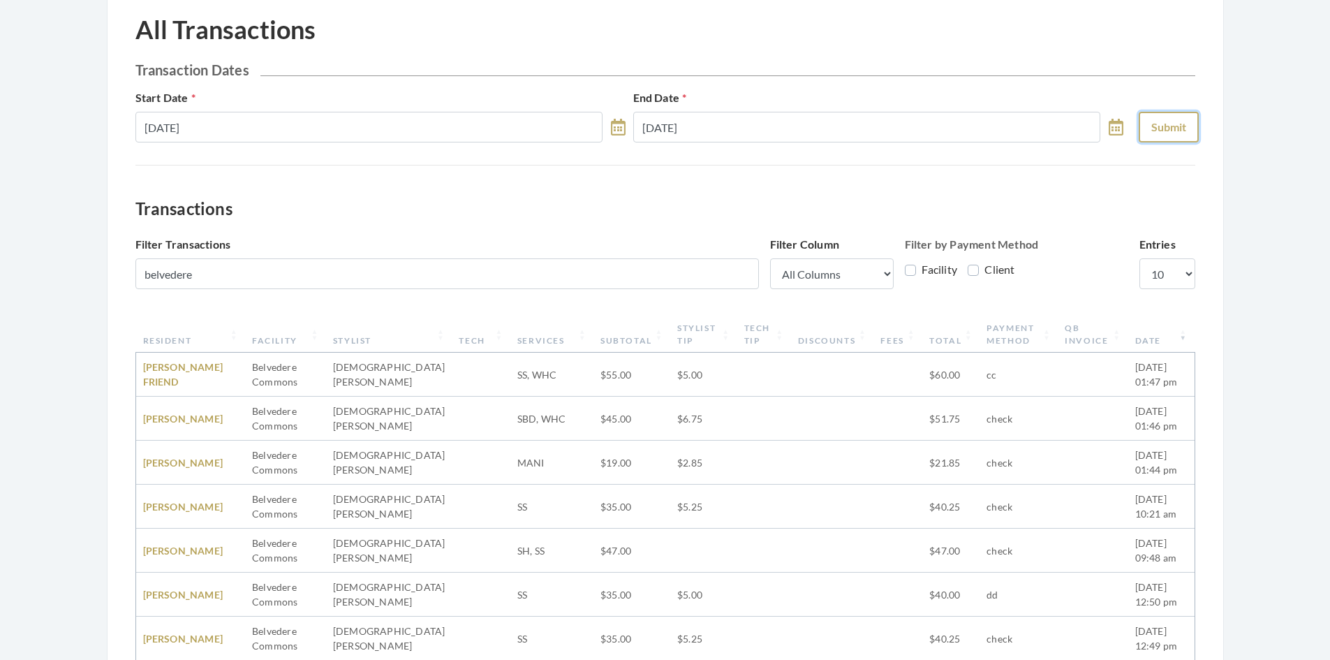
click at [1168, 119] on button "Submit" at bounding box center [1169, 127] width 60 height 31
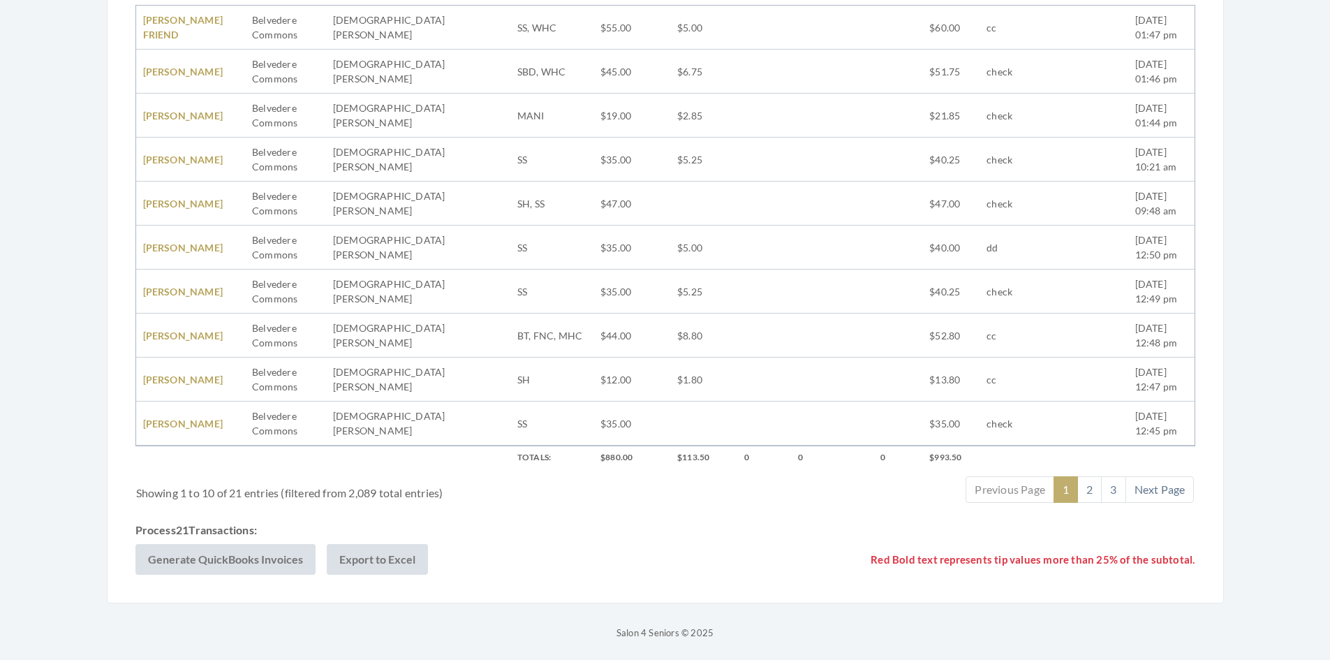
scroll to position [441, 0]
click at [596, 517] on div "Transactions Filter Transactions belvedere Filter Column All Columns Resident F…" at bounding box center [665, 211] width 1060 height 723
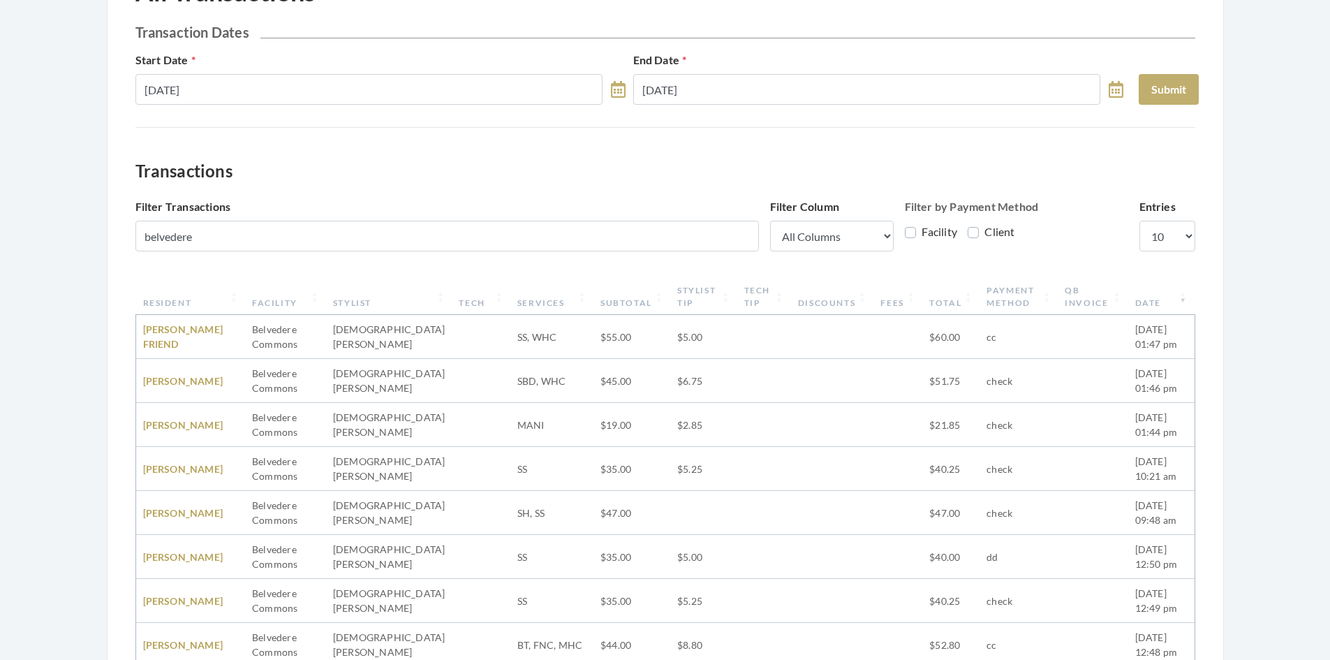
scroll to position [0, 0]
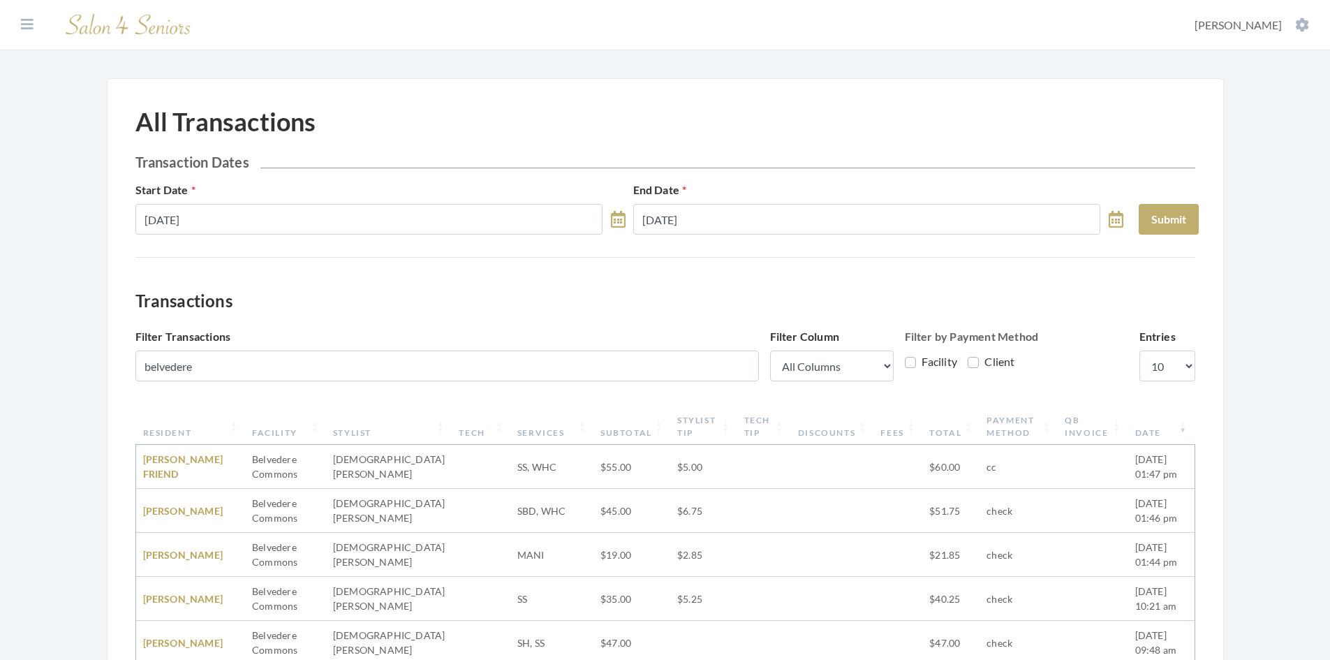
click at [109, 314] on div "All Transactions Transaction Dates Start Date 09/01/2025 End Date 09/25/2025 Su…" at bounding box center [665, 560] width 1117 height 964
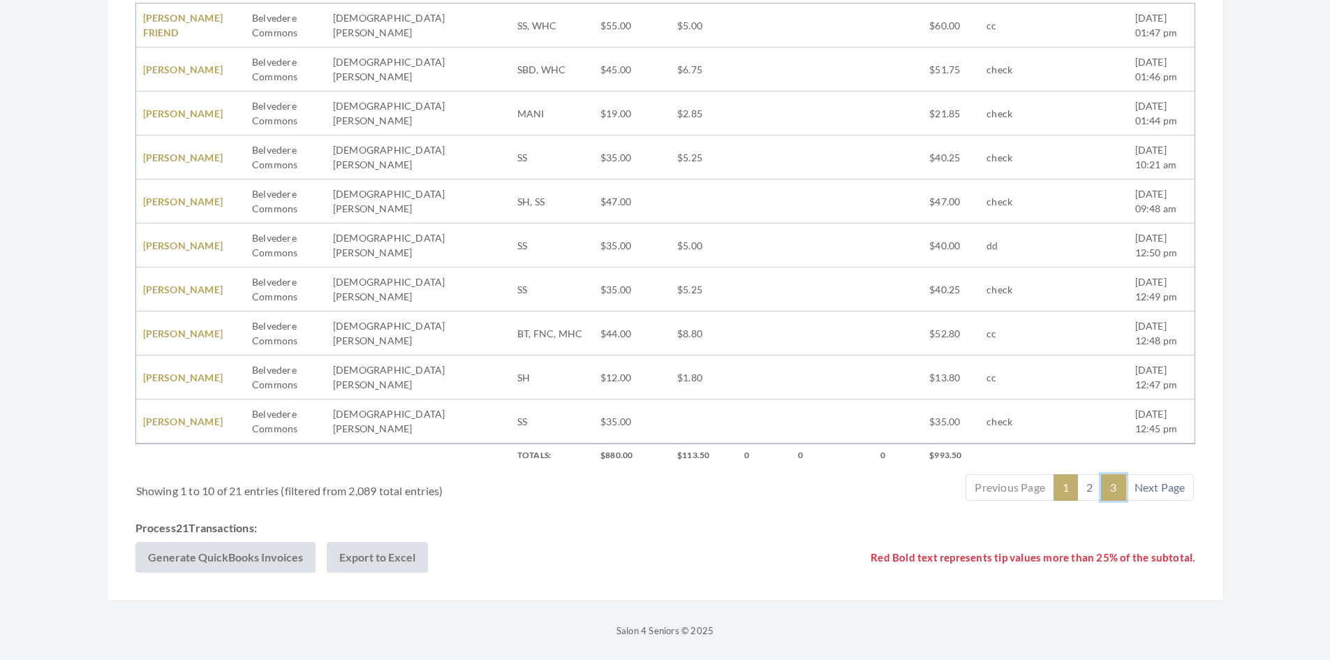
click at [1115, 485] on link "3" at bounding box center [1113, 487] width 24 height 27
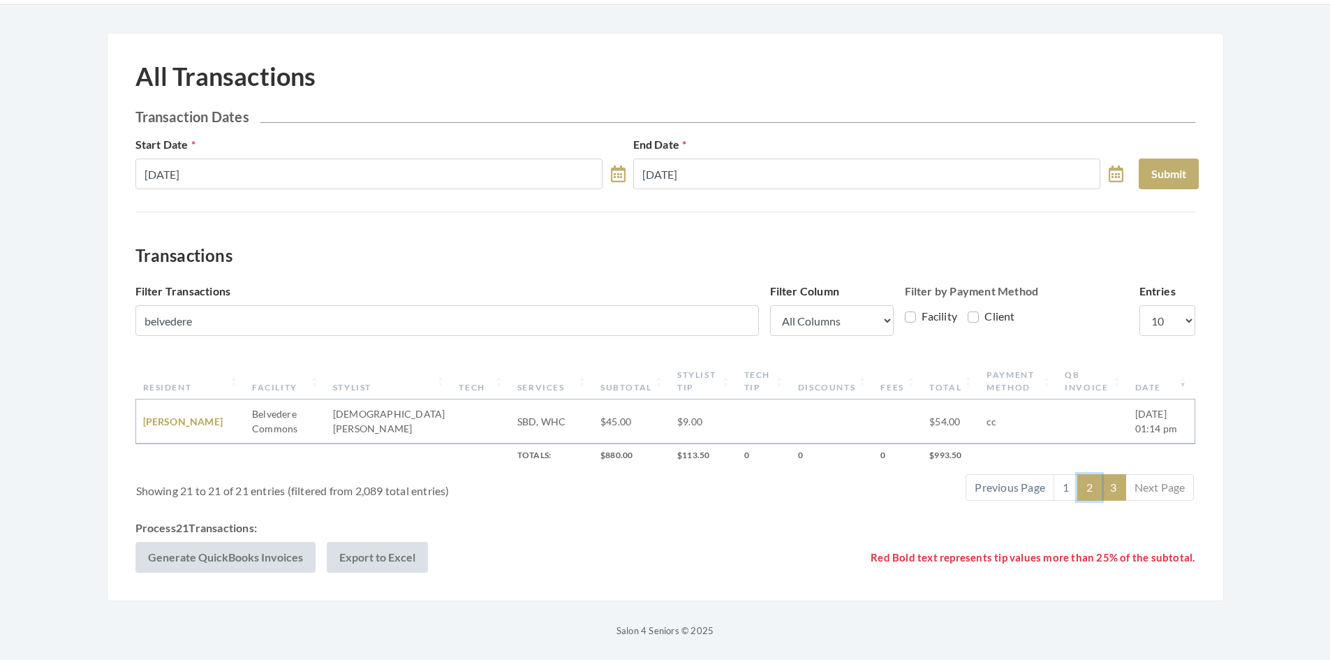
click at [1095, 488] on link "2" at bounding box center [1090, 487] width 24 height 27
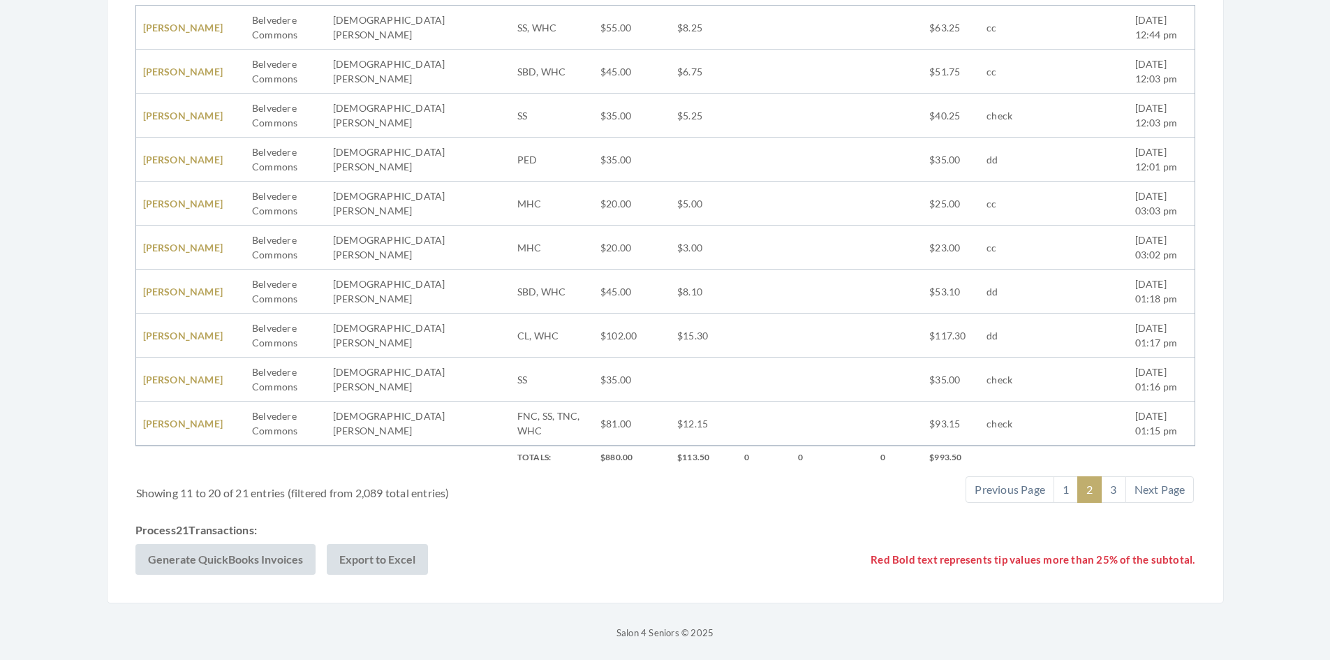
scroll to position [441, 0]
click at [1060, 492] on link "1" at bounding box center [1066, 487] width 24 height 27
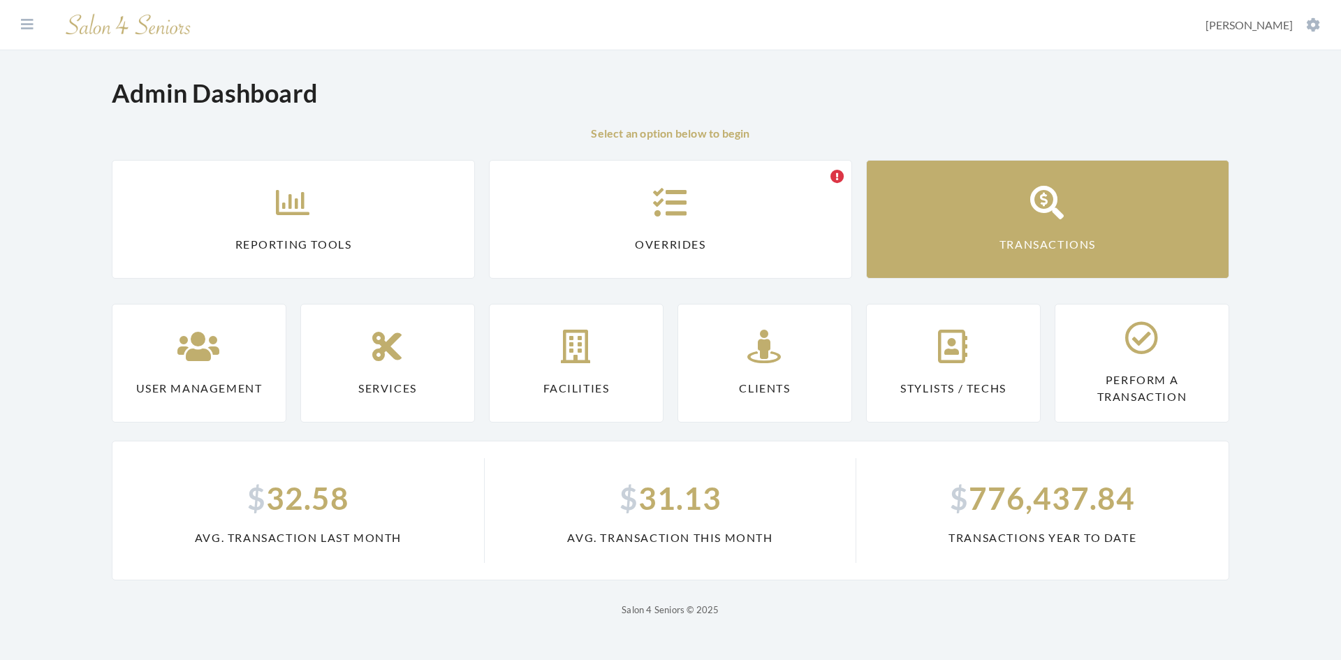
click at [1138, 232] on link "Transactions" at bounding box center [1047, 219] width 363 height 119
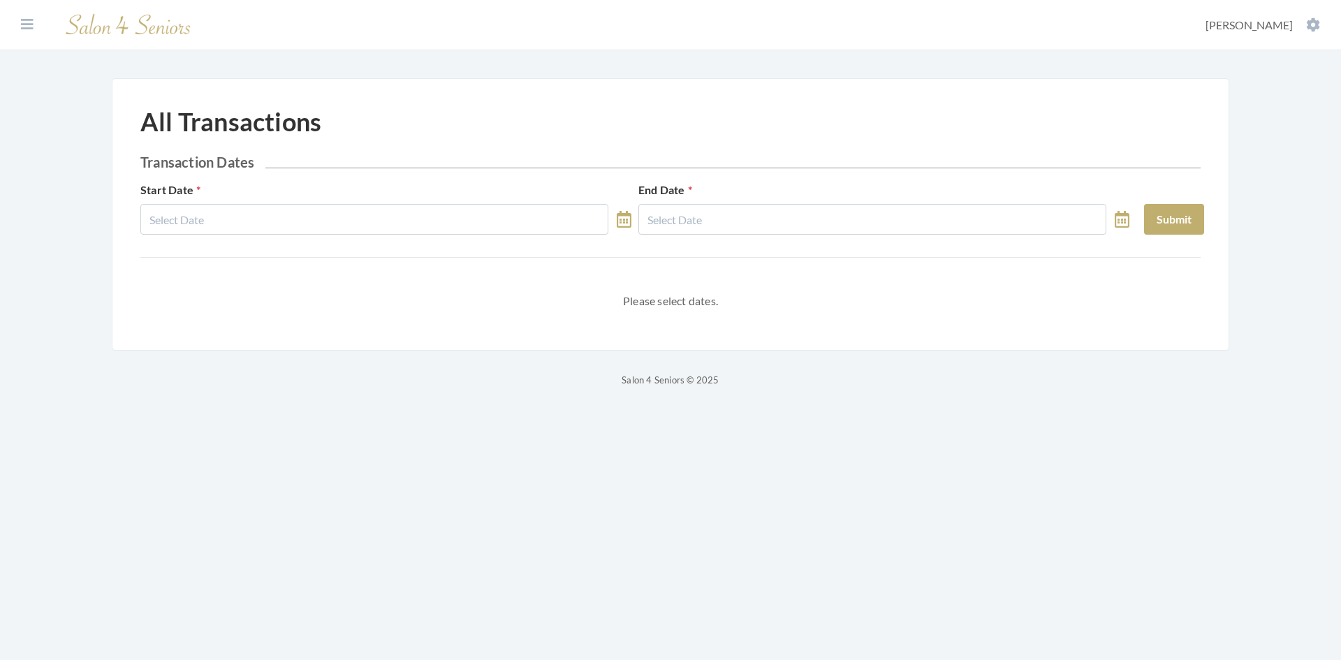
select select "8"
click at [362, 198] on div "Start Date" at bounding box center [386, 208] width 498 height 53
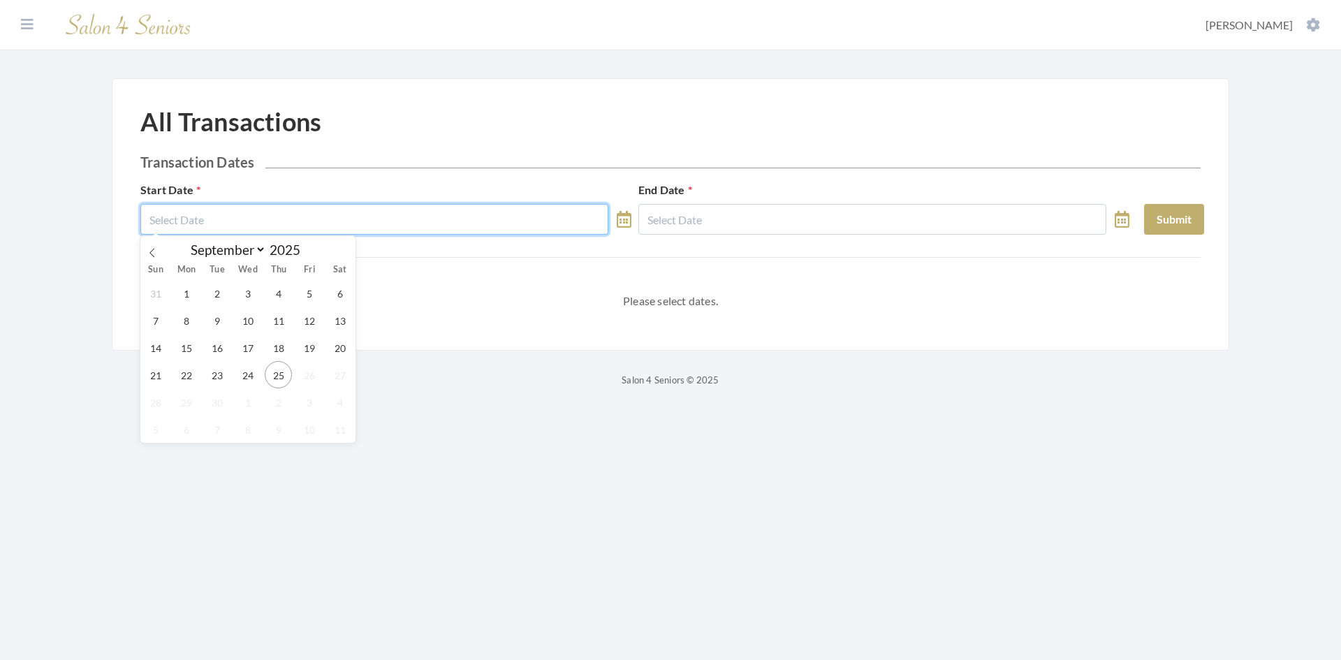
click at [355, 210] on input "text" at bounding box center [374, 219] width 468 height 31
click at [192, 288] on span "1" at bounding box center [185, 292] width 27 height 27
type input "[DATE]"
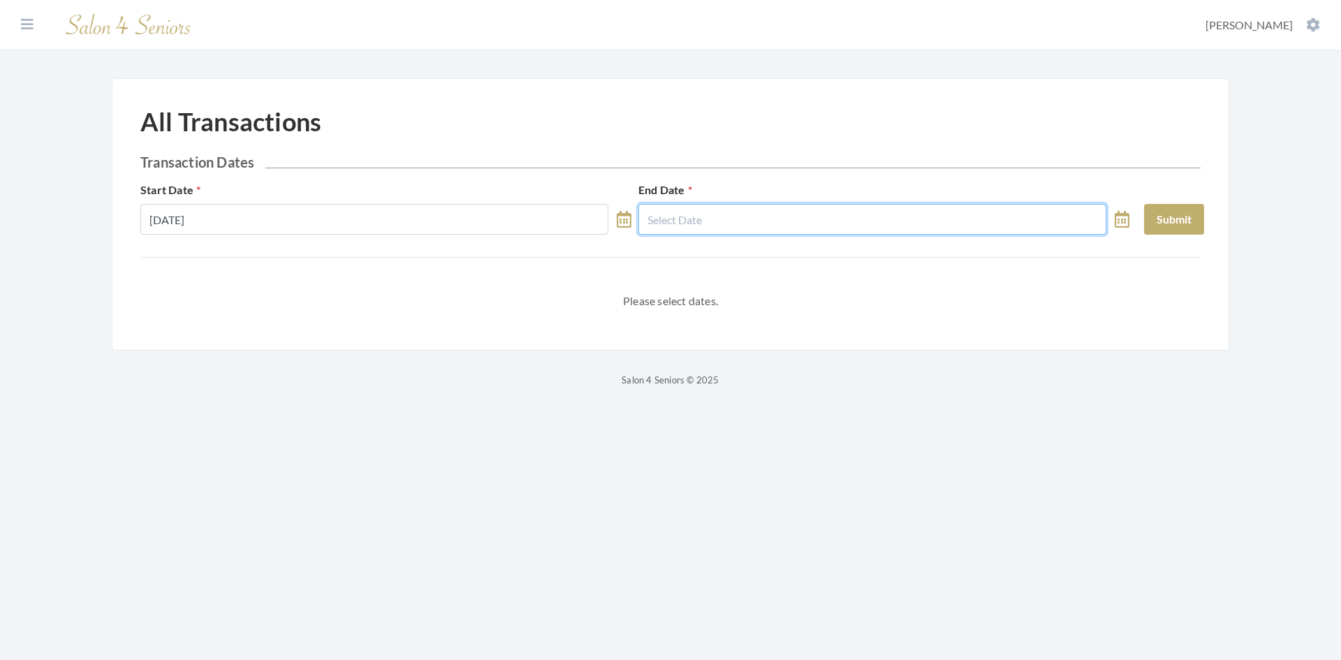
click at [765, 225] on input "text" at bounding box center [872, 219] width 468 height 31
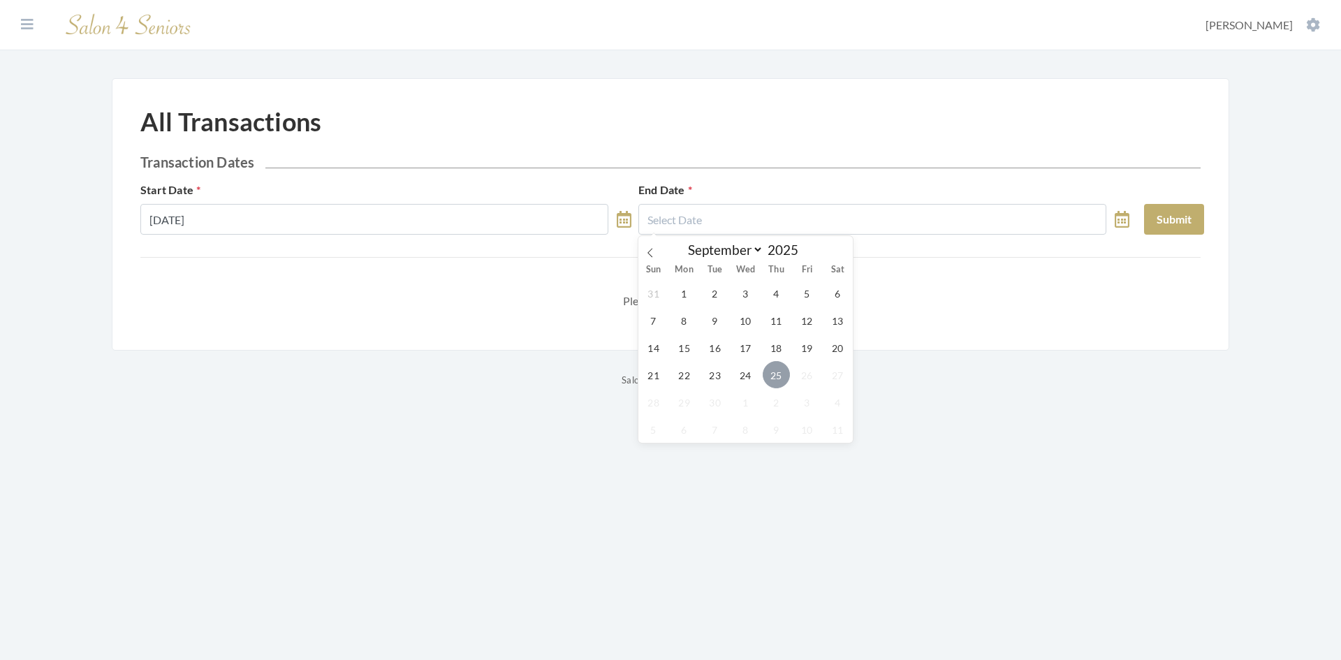
click at [784, 376] on span "25" at bounding box center [776, 374] width 27 height 27
type input "[DATE]"
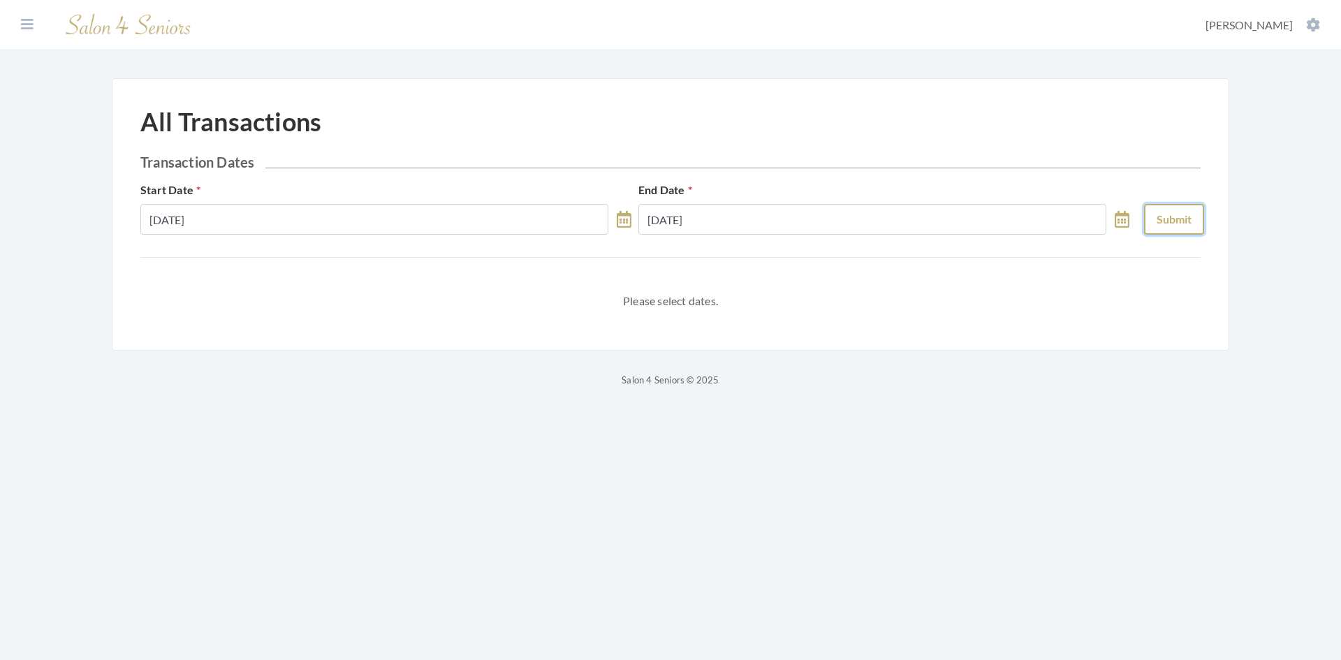
click at [1184, 219] on button "Submit" at bounding box center [1174, 219] width 60 height 31
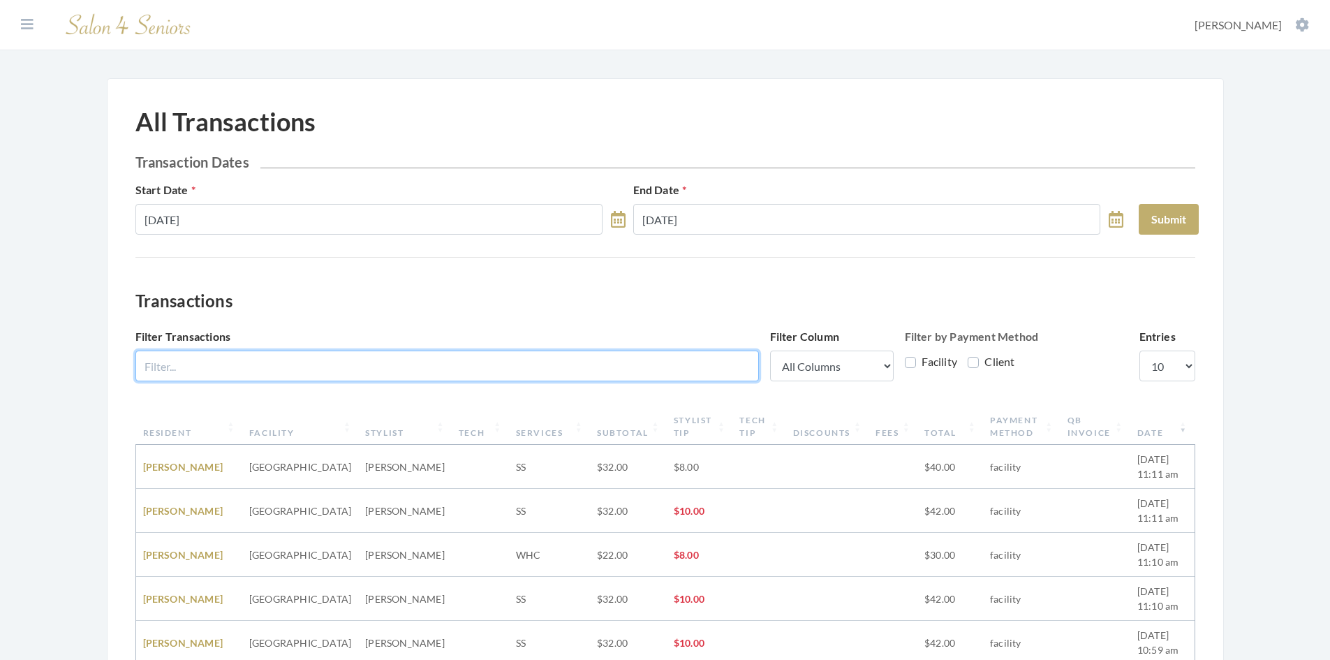
click at [277, 369] on input "Filter Transactions" at bounding box center [447, 366] width 624 height 31
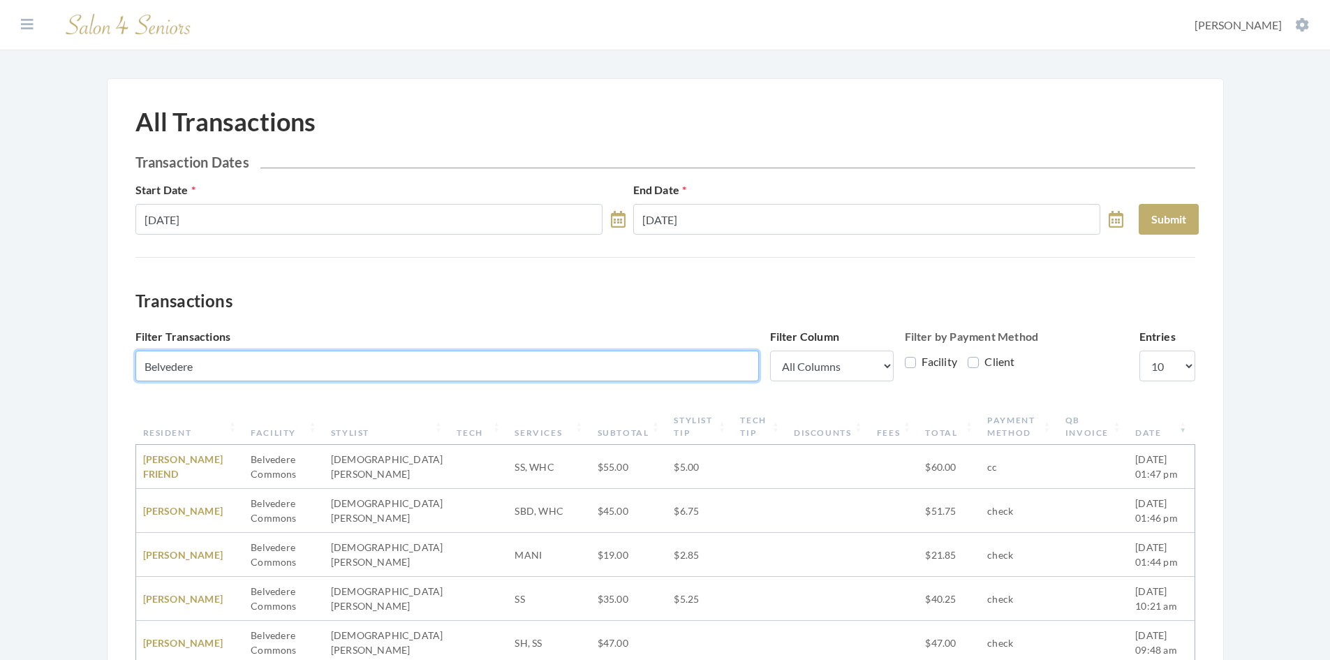
type input "Belvedere"
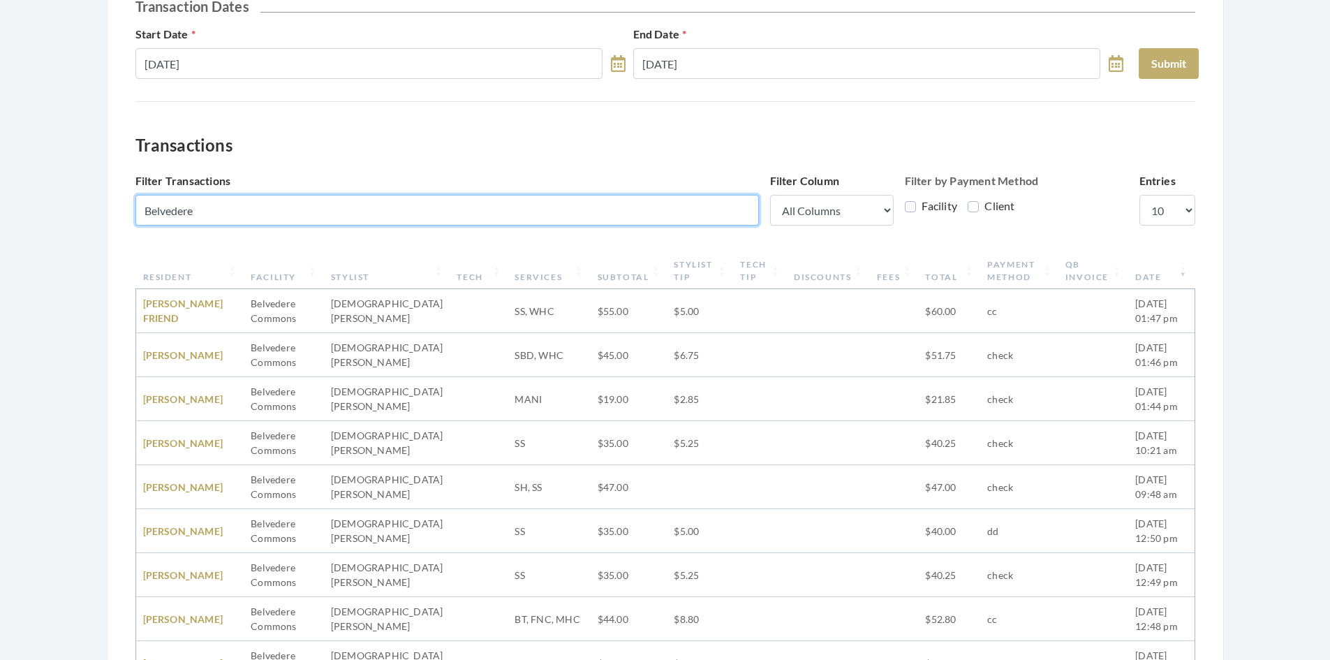
scroll to position [279, 0]
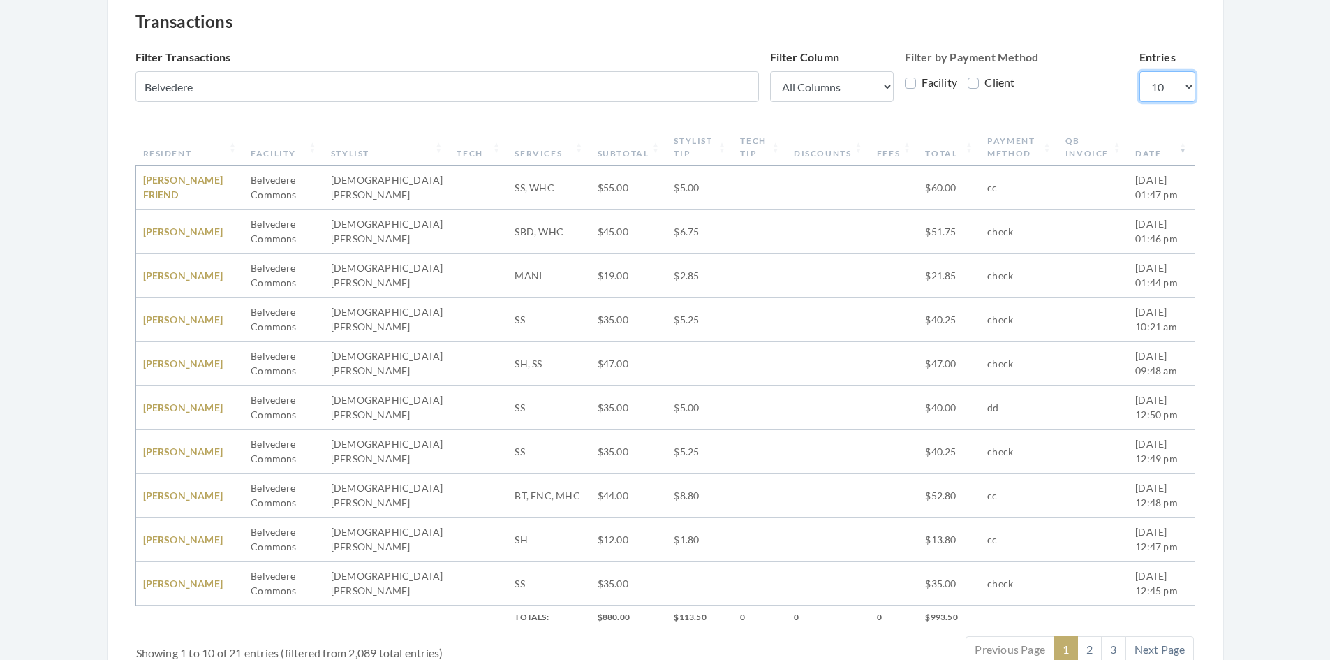
click at [1158, 89] on select "10 25 50 100" at bounding box center [1168, 86] width 56 height 31
select select "100"
click at [1140, 71] on select "10 25 50 100" at bounding box center [1168, 86] width 56 height 31
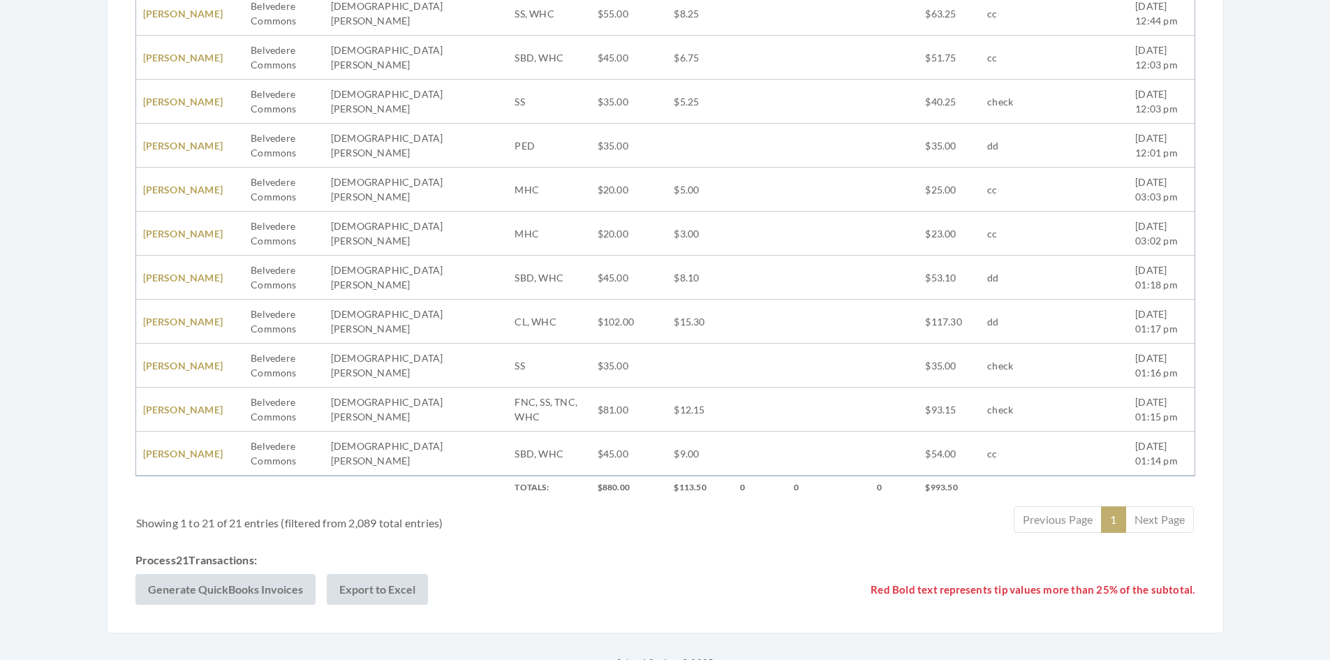
scroll to position [925, 0]
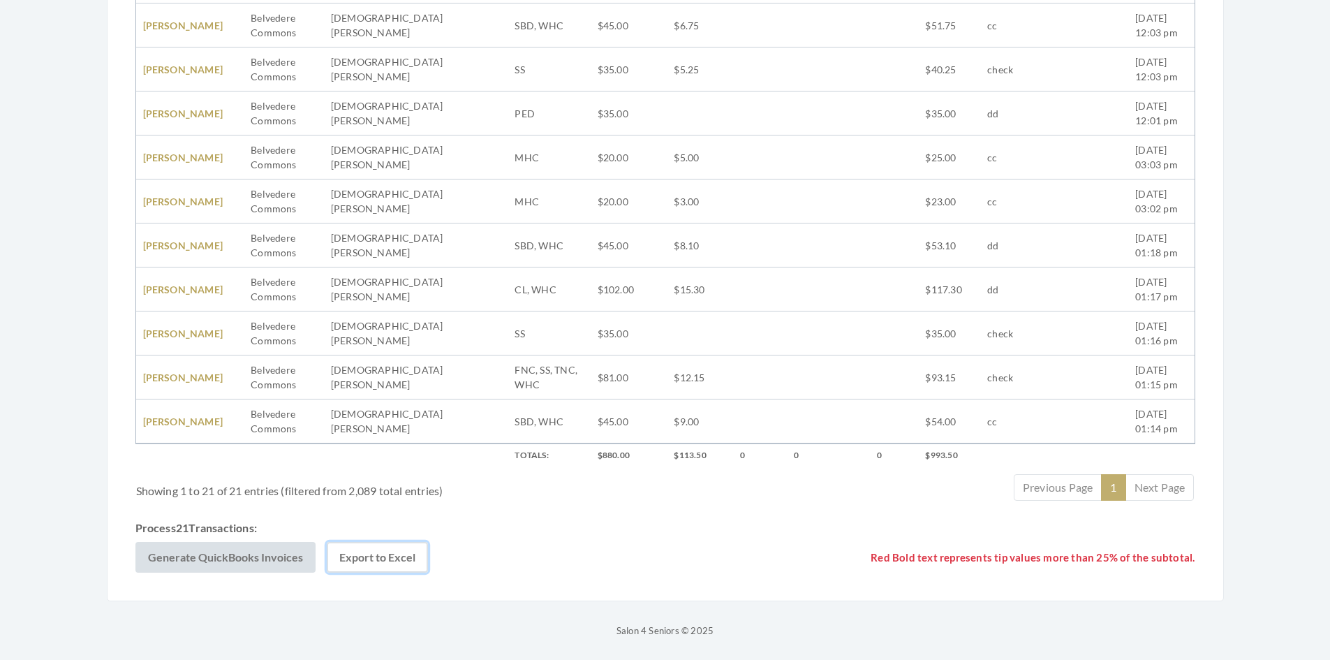
click at [395, 559] on button "Export to Excel" at bounding box center [377, 557] width 101 height 31
